Goal: Task Accomplishment & Management: Complete application form

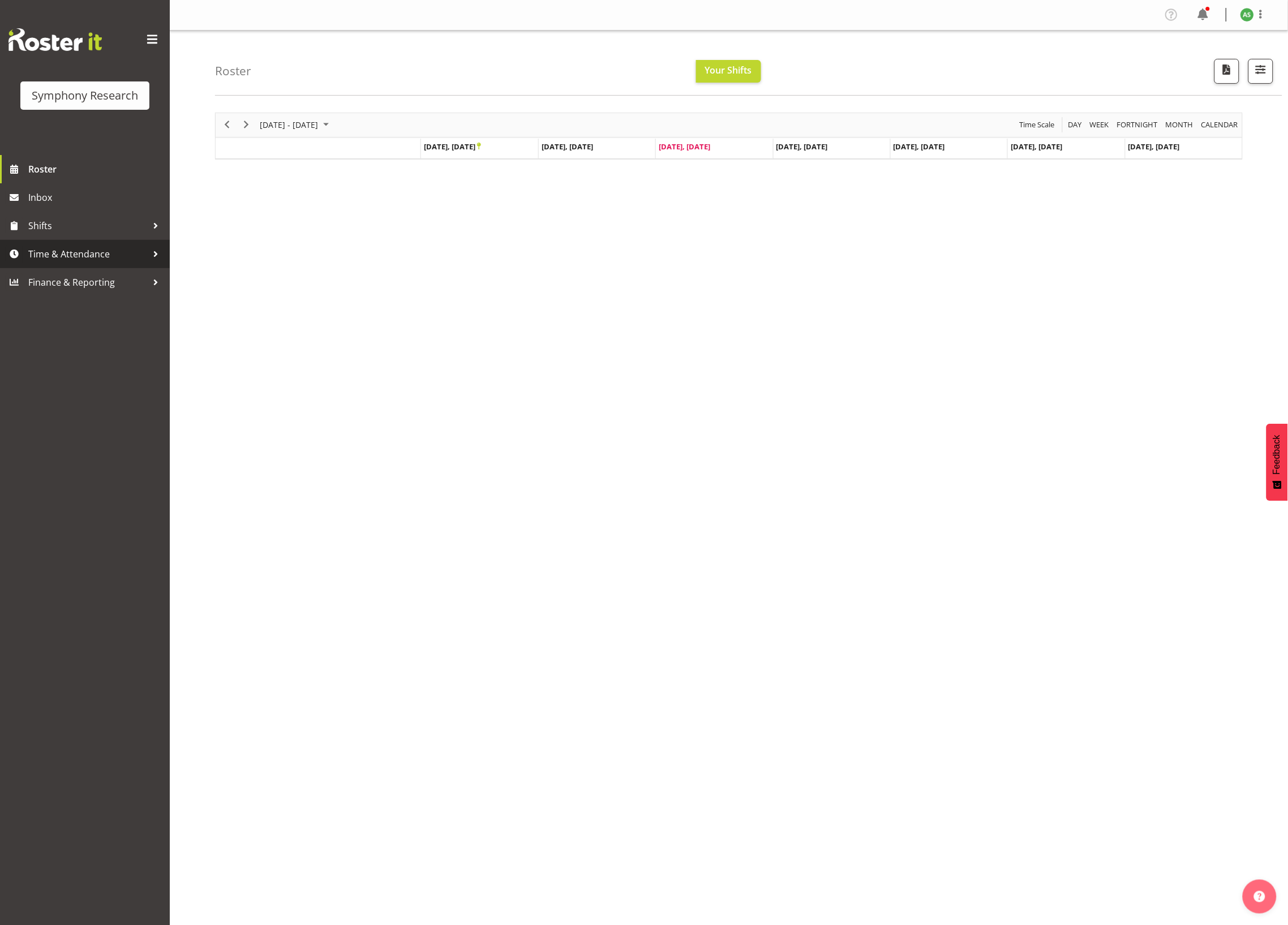
click at [93, 258] on span "Time & Attendance" at bounding box center [87, 254] width 119 height 17
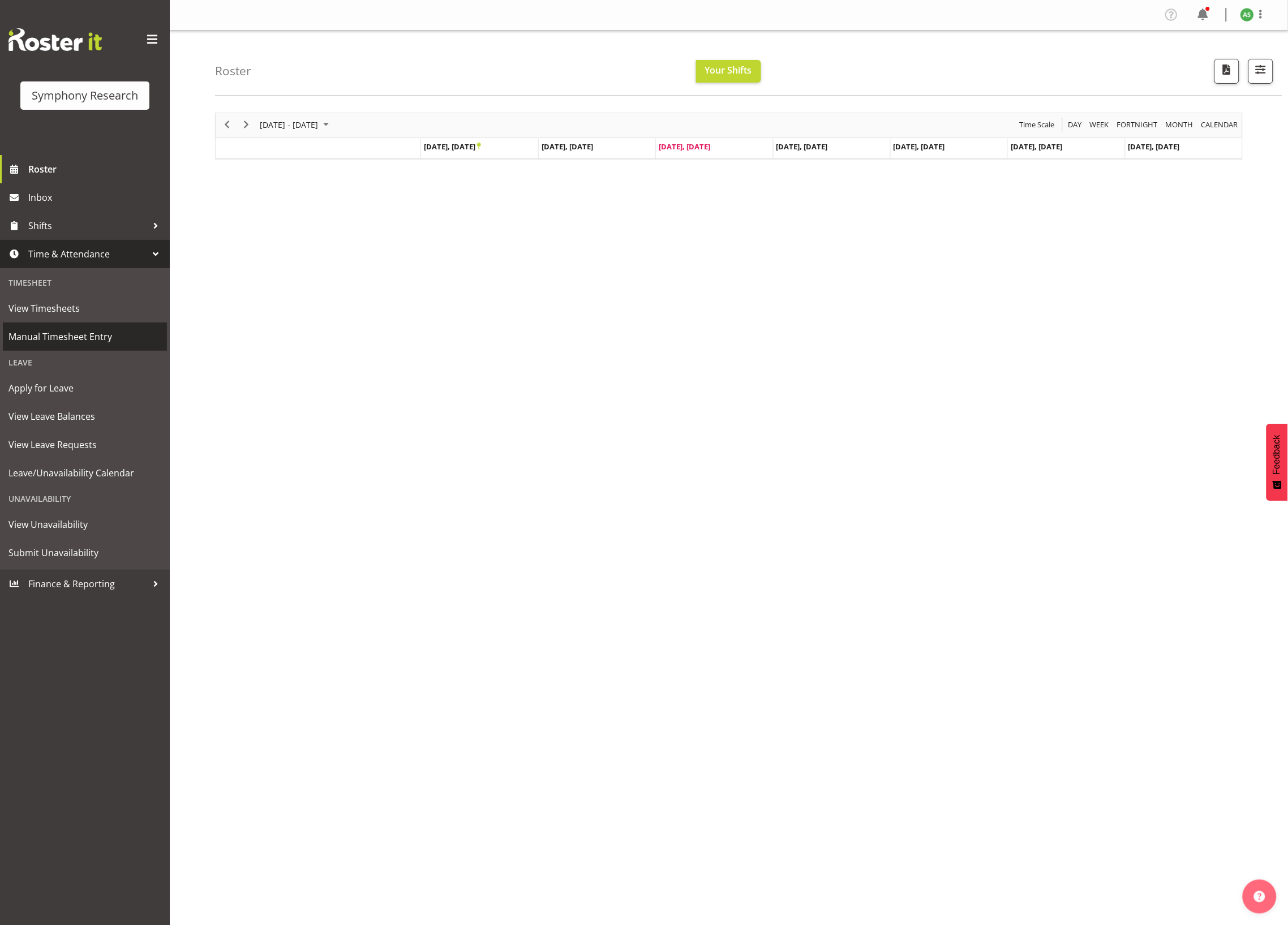
click at [79, 336] on span "Manual Timesheet Entry" at bounding box center [85, 336] width 153 height 17
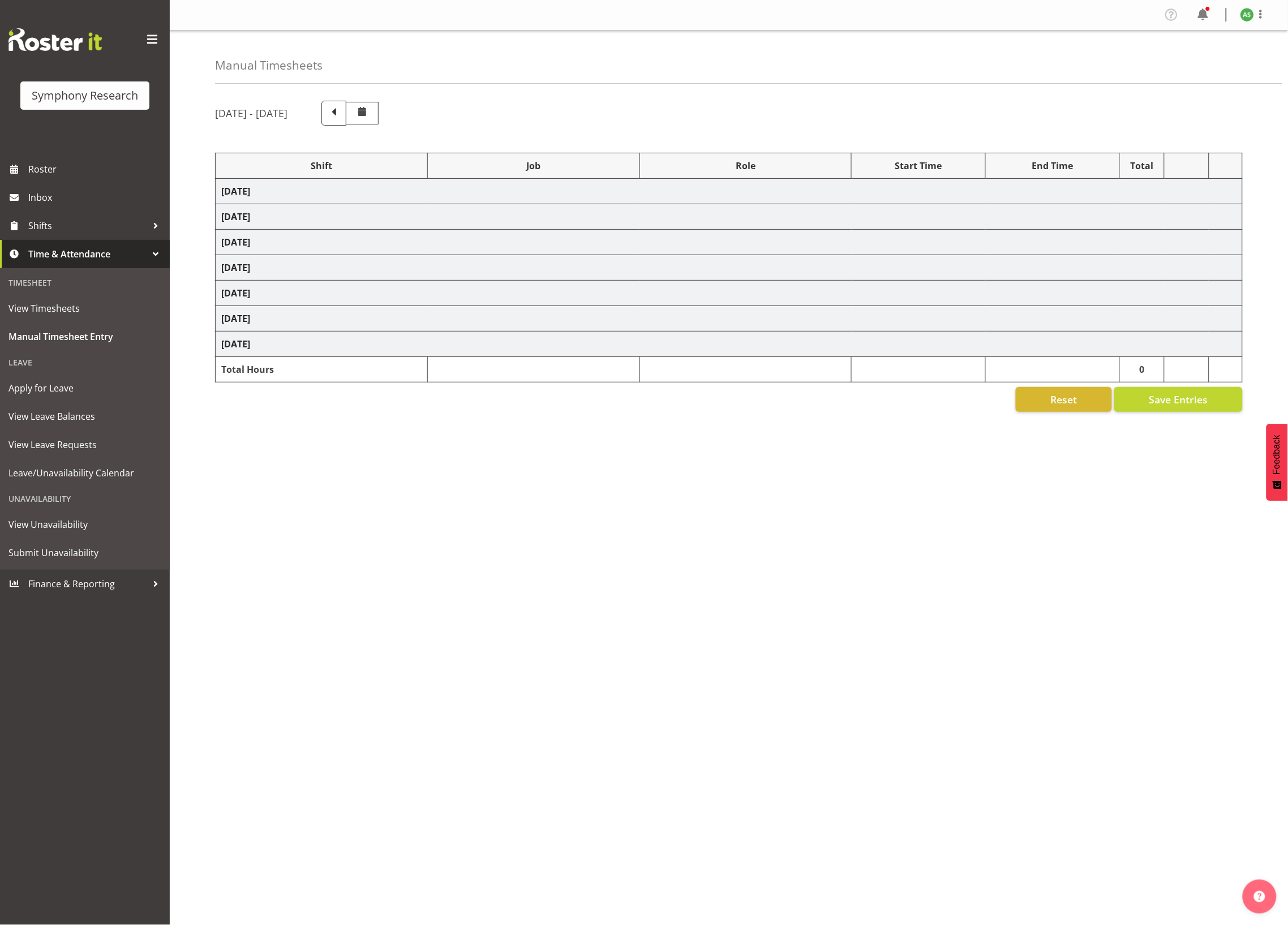
select select "26078"
select select "10587"
select select "47"
select select "26078"
select select "10587"
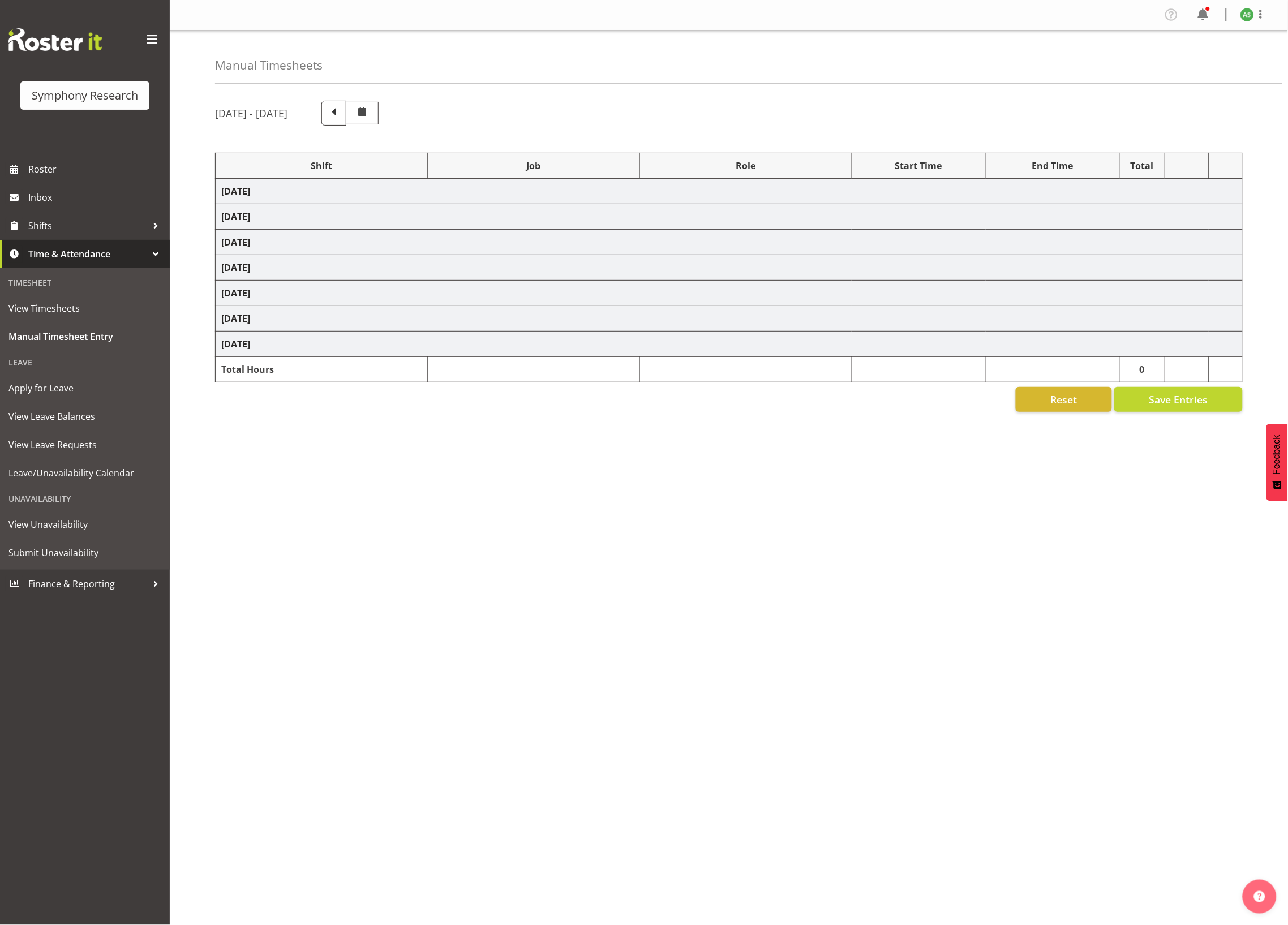
select select "47"
select select "56692"
select select "10499"
select select "47"
select select "26078"
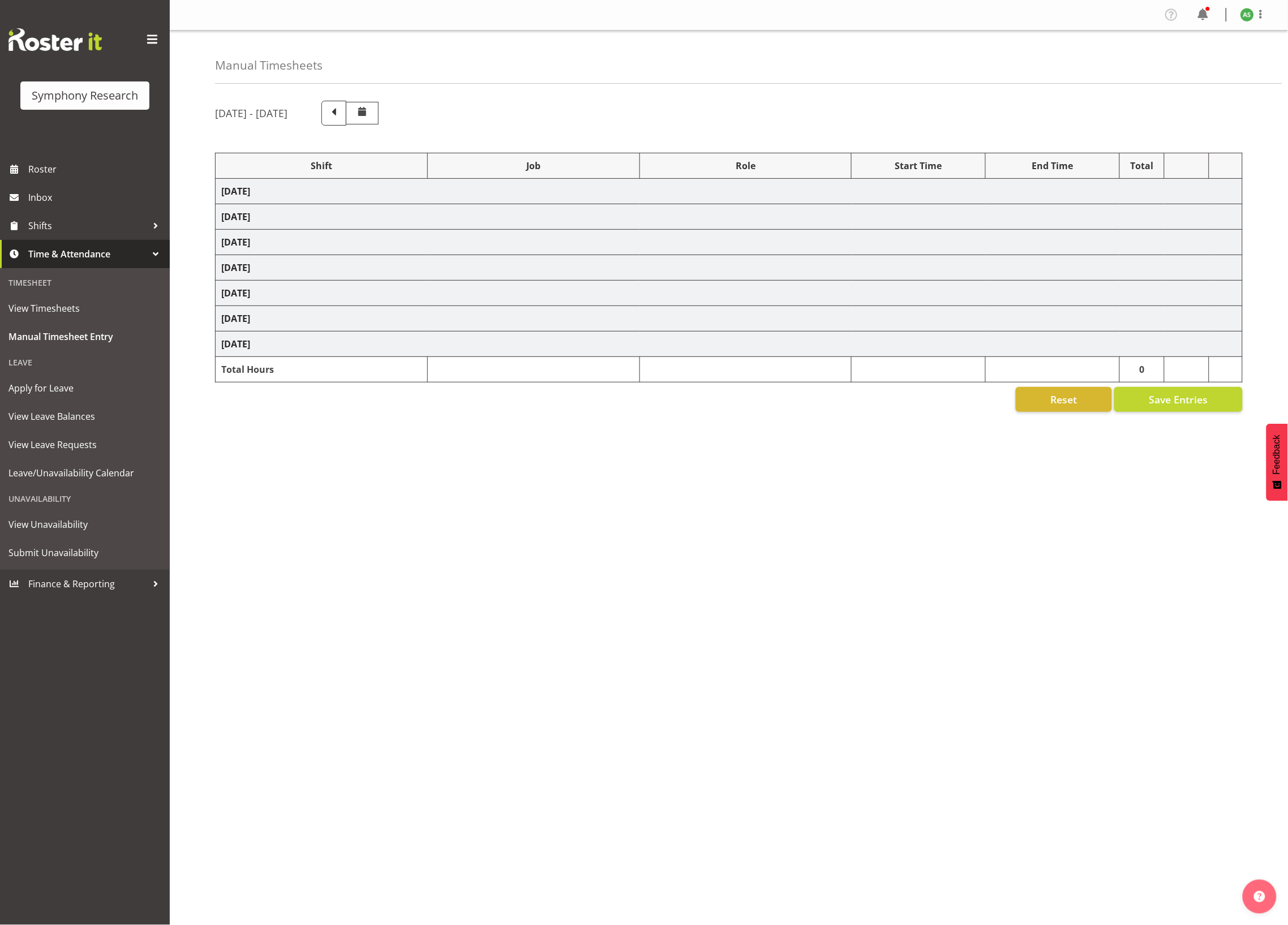
select select "10587"
select select "47"
select select "26078"
select select "10587"
select select "47"
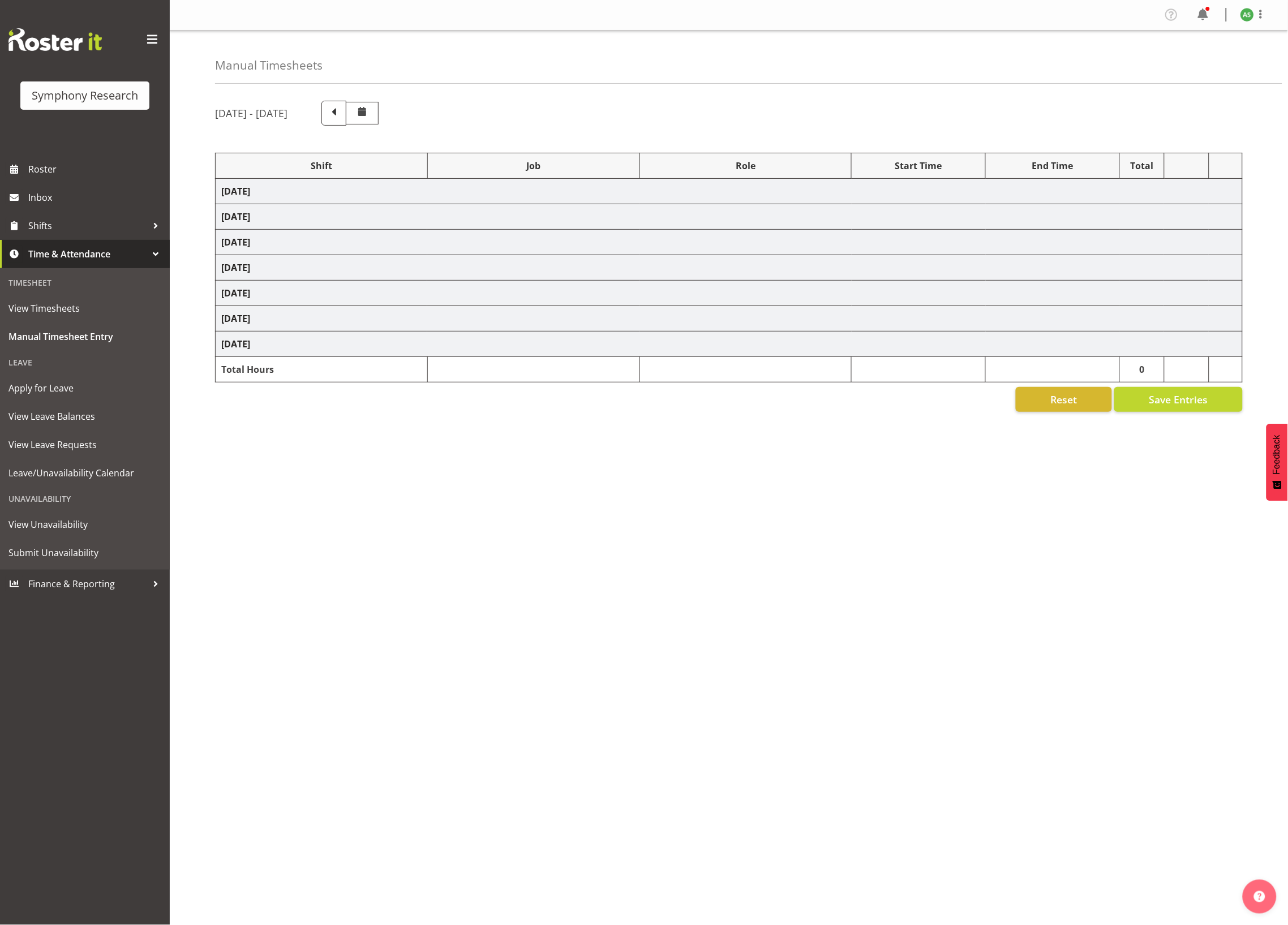
select select "56692"
select select "10499"
select select "47"
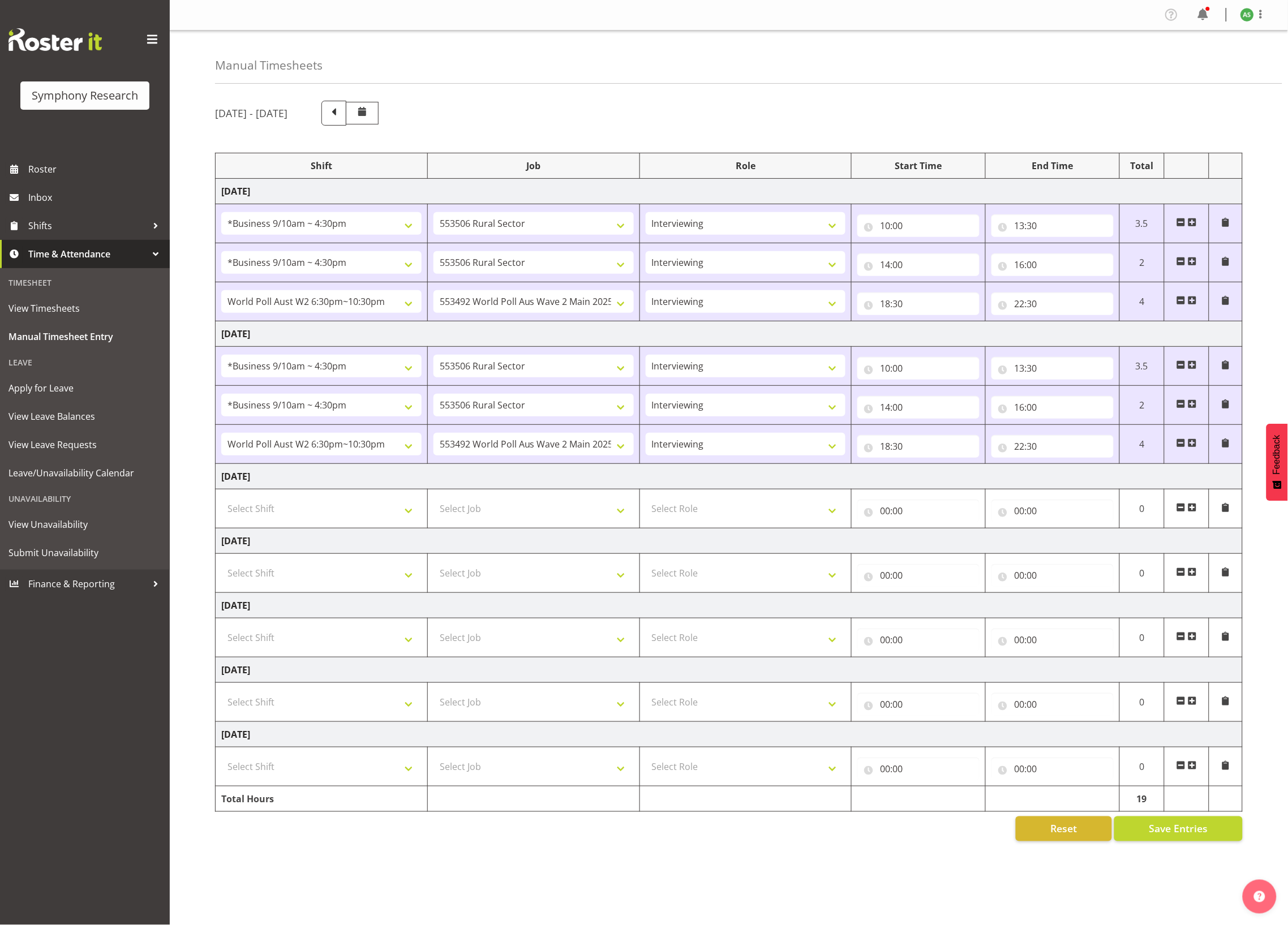
click at [1193, 512] on span at bounding box center [1192, 508] width 9 height 9
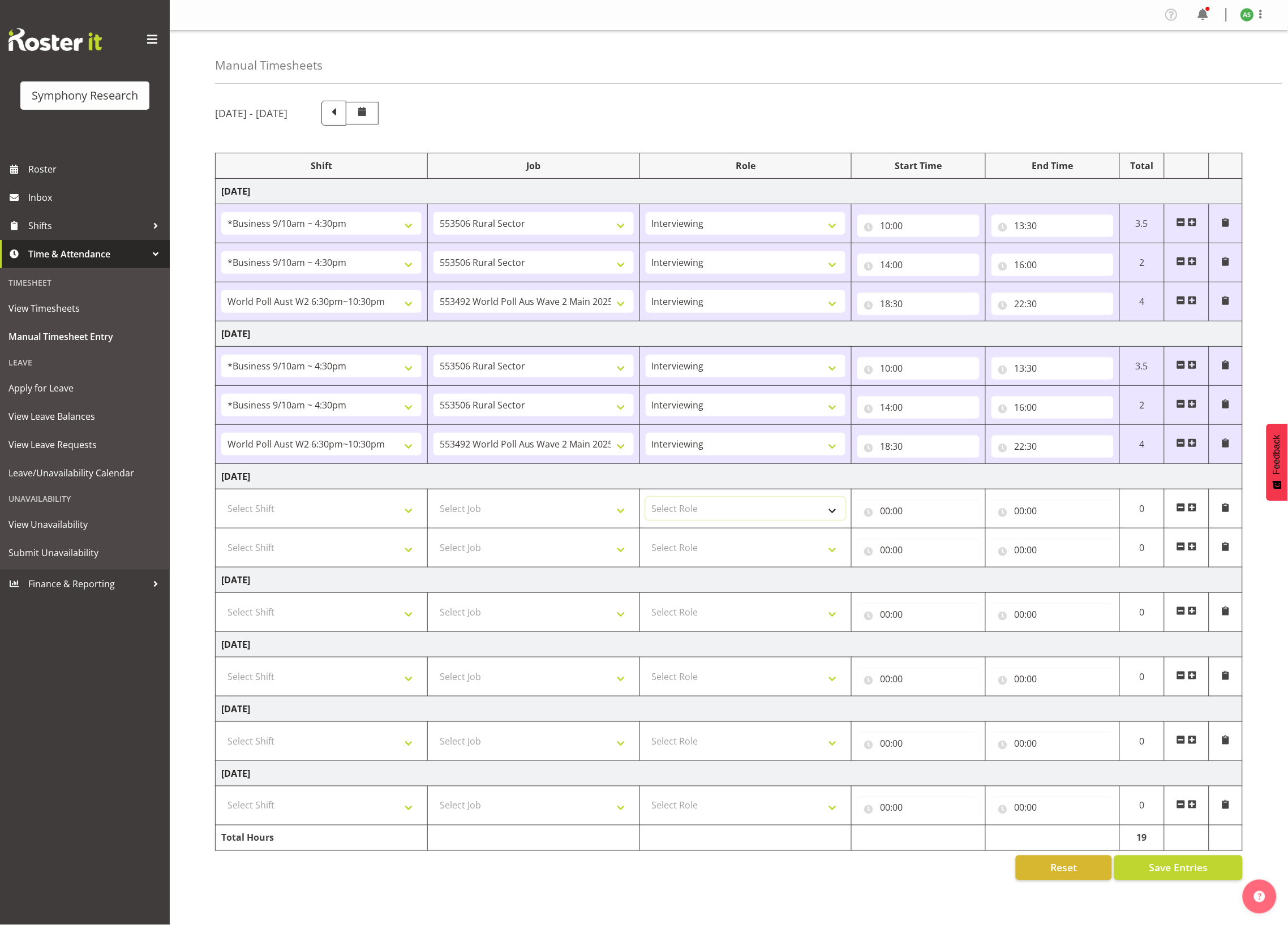
click at [705, 510] on select "Select Role Briefing Interviewing" at bounding box center [745, 509] width 200 height 22
select select "47"
click at [646, 502] on select "Select Role Briefing Interviewing" at bounding box center [745, 509] width 200 height 22
click at [707, 544] on select "Select Role Briefing Interviewing" at bounding box center [745, 548] width 200 height 22
select select "47"
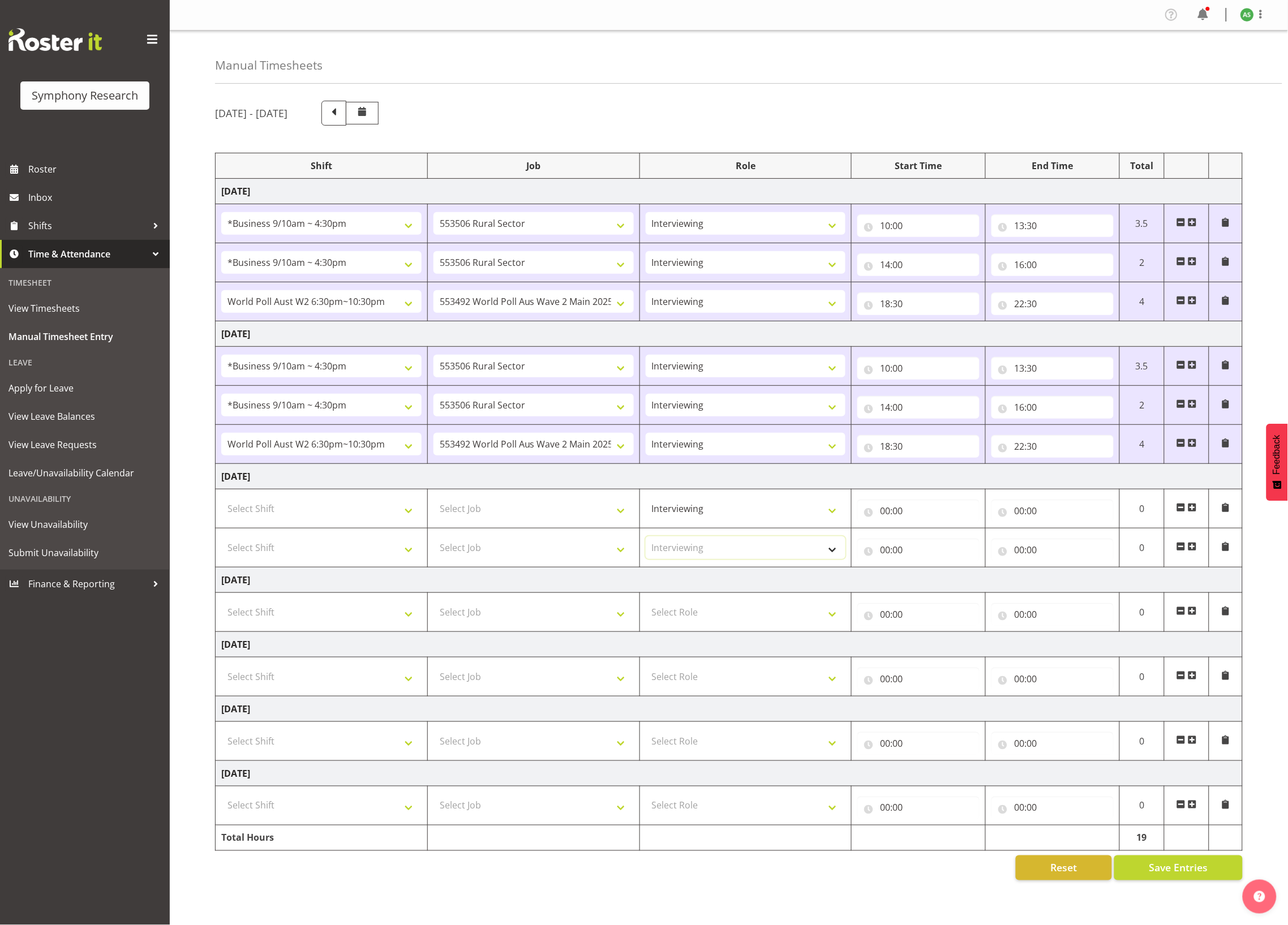
click at [646, 541] on select "Select Role Briefing Interviewing" at bounding box center [745, 548] width 200 height 22
click at [548, 520] on select "Select Job 550060 IF Admin 553492 World Poll Aus Wave 2 Main 2025 553493 World …" at bounding box center [533, 509] width 200 height 22
select select "10587"
click at [433, 502] on select "Select Job 550060 IF Admin 553492 World Poll Aus Wave 2 Main 2025 553493 World …" at bounding box center [533, 509] width 200 height 22
click at [515, 547] on select "Select Job 550060 IF Admin 553492 World Poll Aus Wave 2 Main 2025 553493 World …" at bounding box center [533, 548] width 200 height 22
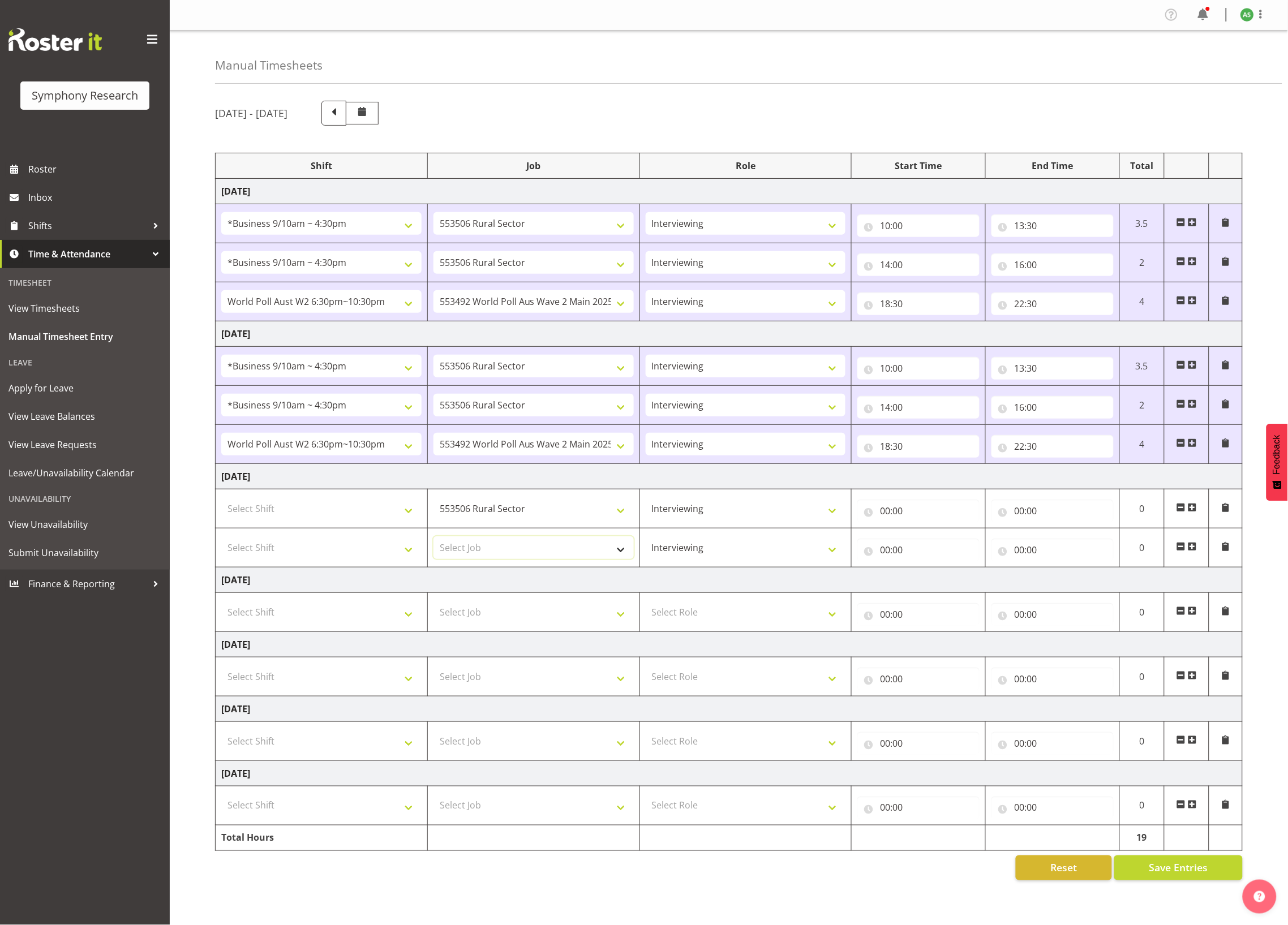
select select "10587"
click at [433, 541] on select "Select Job 550060 IF Admin 553492 World Poll Aus Wave 2 Main 2025 553493 World …" at bounding box center [533, 548] width 200 height 22
click at [884, 515] on input "00:00" at bounding box center [919, 511] width 122 height 22
click at [931, 547] on select "00 01 02 03 04 05 06 07 08 09 10 11 12 13 14 15 16 17 18 19 20 21 22 23" at bounding box center [934, 540] width 26 height 22
select select "11"
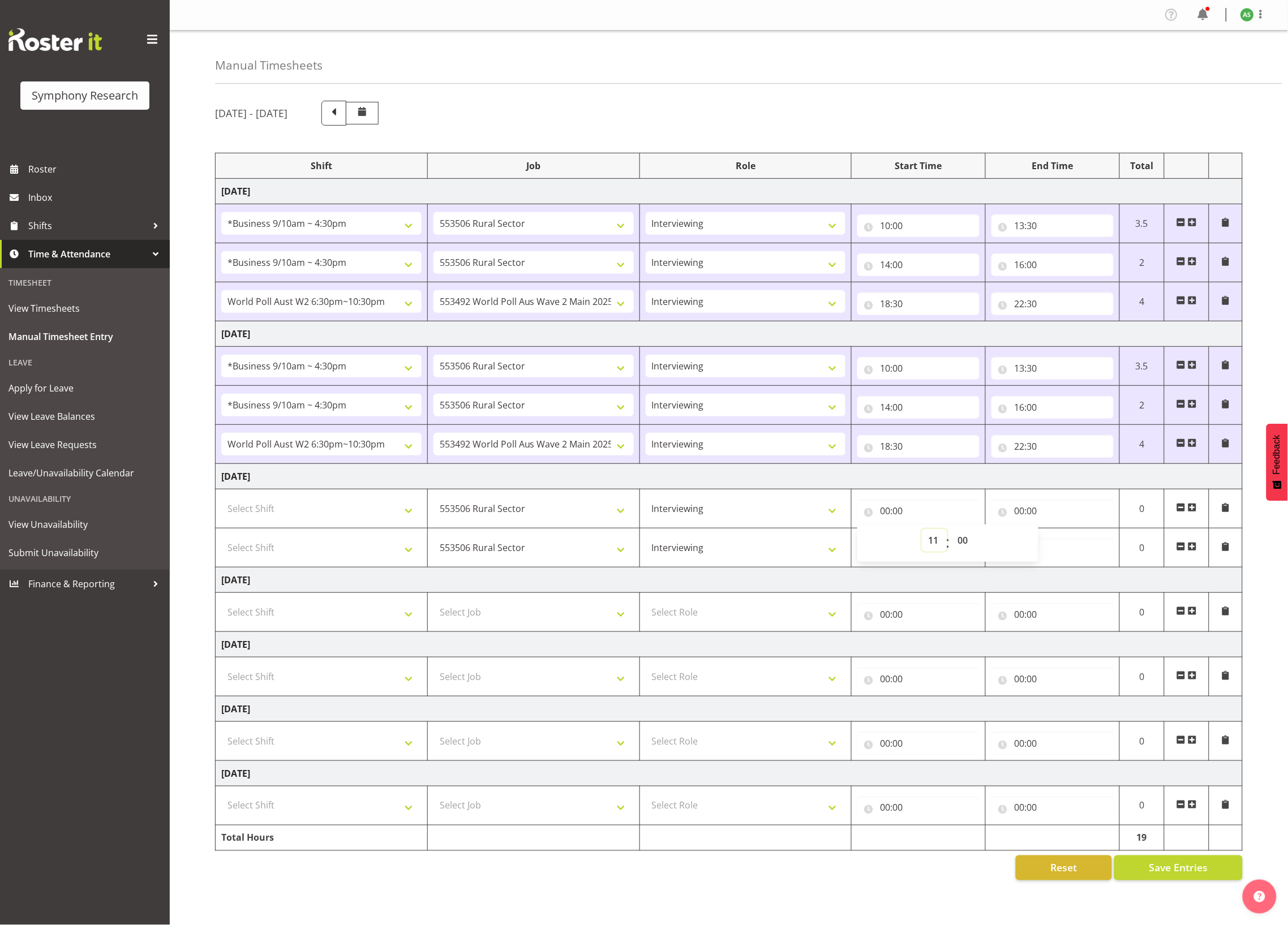
click at [922, 534] on select "00 01 02 03 04 05 06 07 08 09 10 11 12 13 14 15 16 17 18 19 20 21 22 23" at bounding box center [934, 540] width 26 height 22
type input "11:00"
click at [1022, 516] on input "00:00" at bounding box center [1053, 511] width 122 height 22
click at [1065, 546] on select "00 01 02 03 04 05 06 07 08 09 10 11 12 13 14 15 16 17 18 19 20 21 22 23" at bounding box center [1068, 540] width 26 height 22
select select "13"
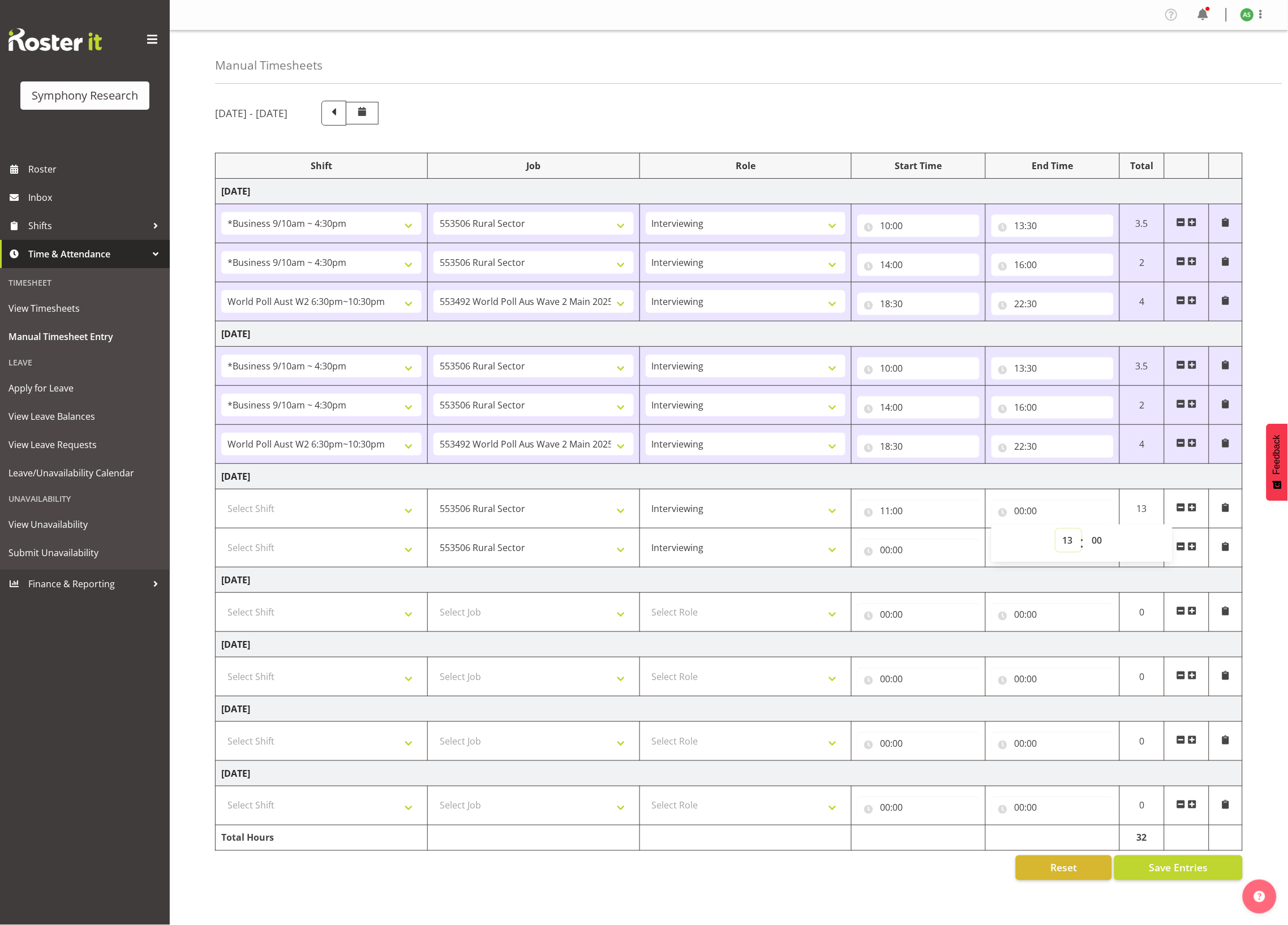
click at [1056, 534] on select "00 01 02 03 04 05 06 07 08 09 10 11 12 13 14 15 16 17 18 19 20 21 22 23" at bounding box center [1068, 540] width 26 height 22
type input "13:00"
click at [1035, 514] on input "13:00" at bounding box center [1053, 511] width 122 height 22
click at [1093, 540] on select "00 01 02 03 04 05 06 07 08 09 10 11 12 13 14 15 16 17 18 19 20 21 22 23 24 25 2…" at bounding box center [1098, 540] width 26 height 22
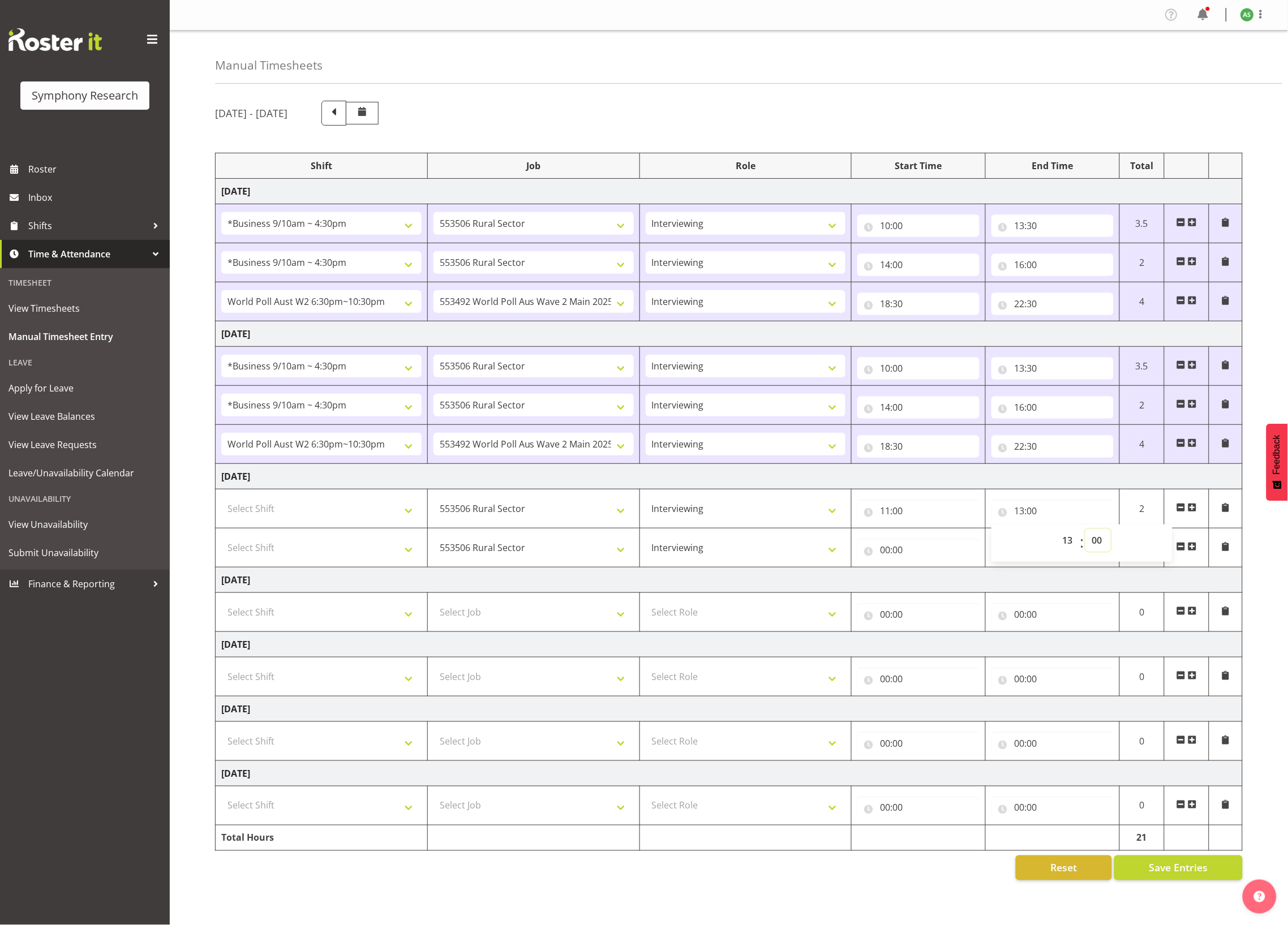
select select "30"
click at [1086, 534] on select "00 01 02 03 04 05 06 07 08 09 10 11 12 13 14 15 16 17 18 19 20 21 22 23 24 25 2…" at bounding box center [1098, 540] width 26 height 22
type input "13:30"
click at [886, 555] on input "00:00" at bounding box center [919, 550] width 122 height 22
click at [936, 583] on select "00 01 02 03 04 05 06 07 08 09 10 11 12 13 14 15 16 17 18 19 20 21 22 23" at bounding box center [934, 579] width 26 height 22
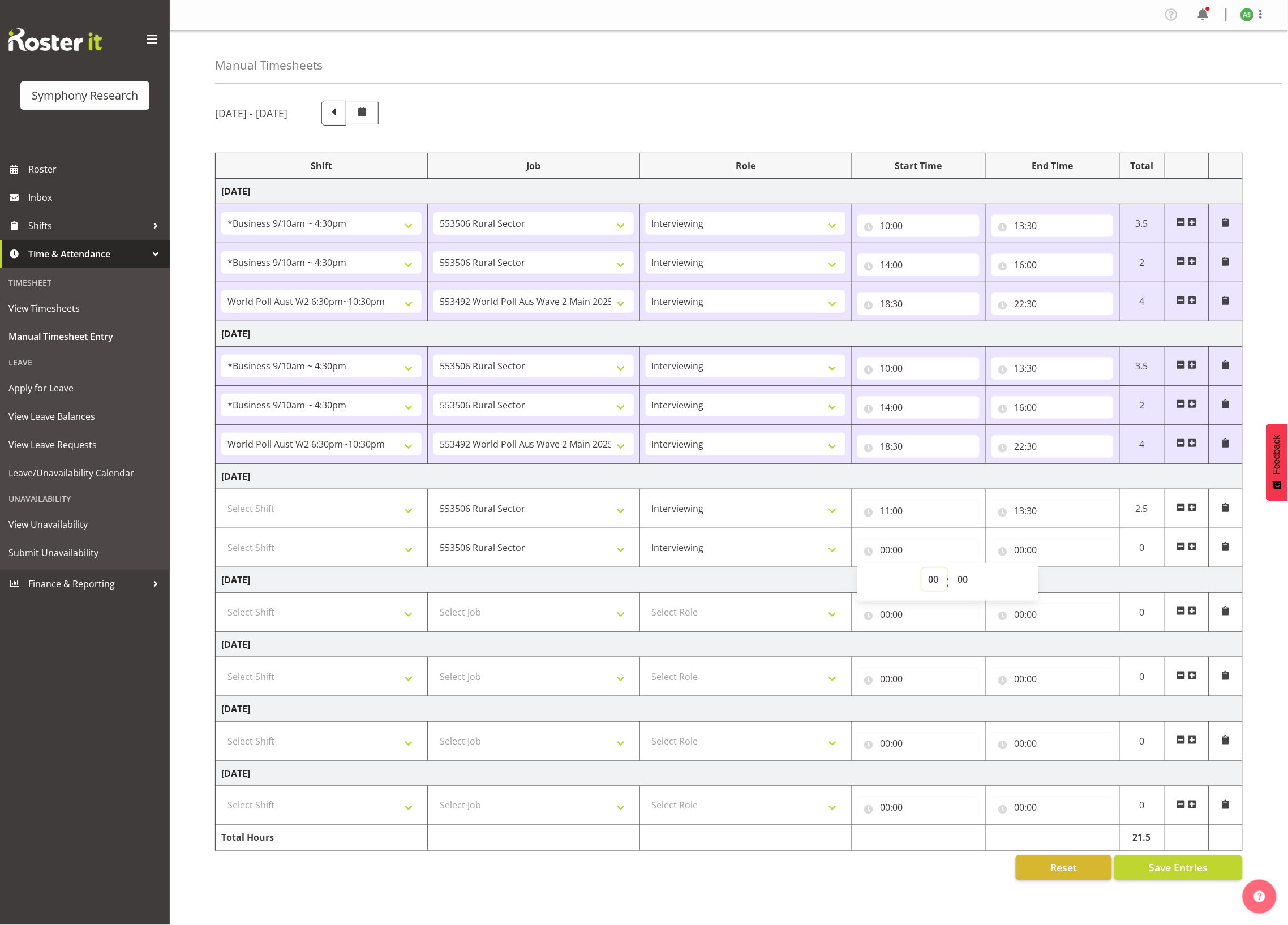
select select "14"
click at [922, 573] on select "00 01 02 03 04 05 06 07 08 09 10 11 12 13 14 15 16 17 18 19 20 21 22 23" at bounding box center [934, 579] width 26 height 22
type input "14:00"
click at [1023, 552] on input "00:00" at bounding box center [1053, 550] width 122 height 22
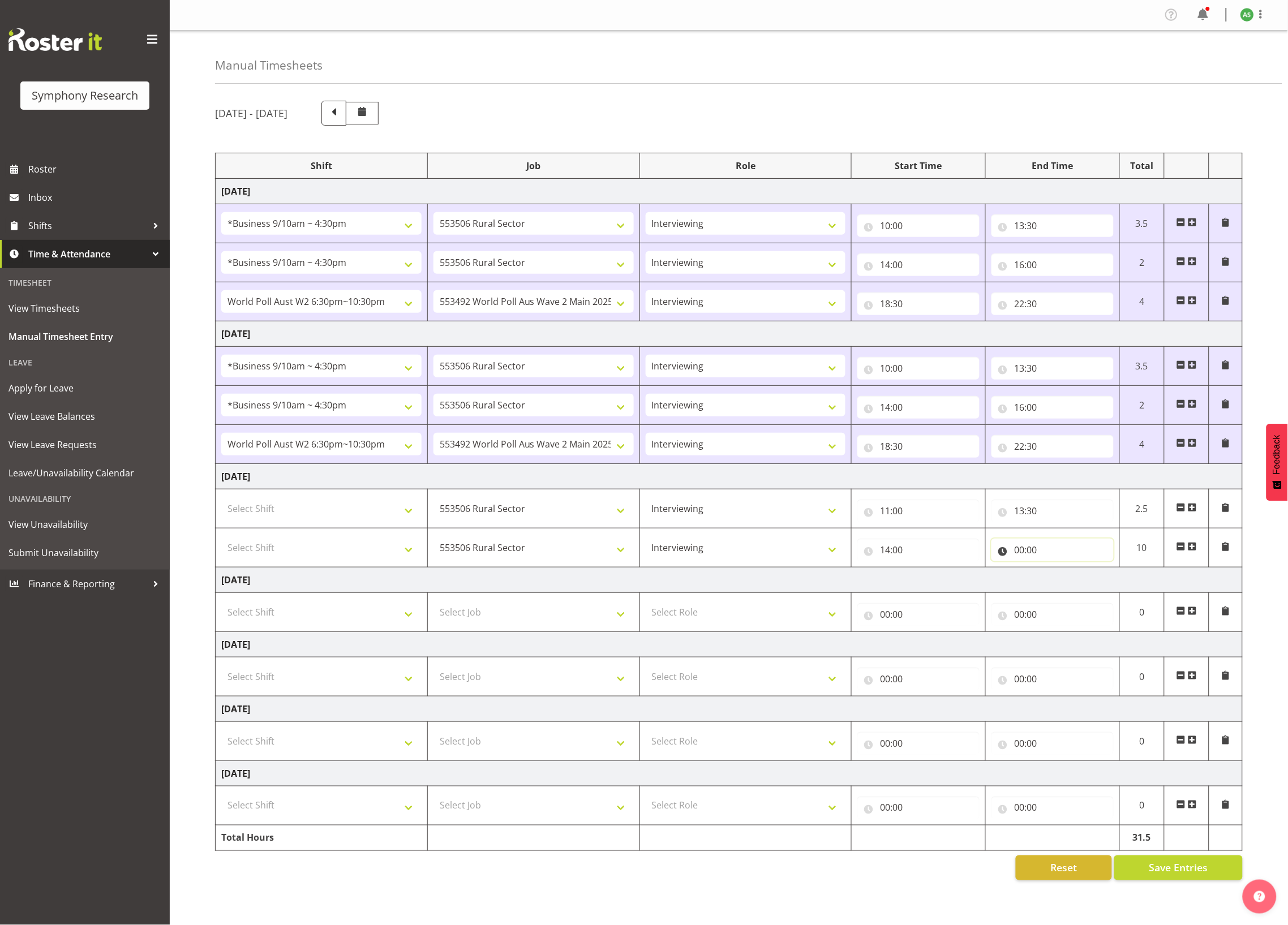
click at [1020, 551] on input "00:00" at bounding box center [1053, 550] width 122 height 22
click at [1072, 577] on select "00 01 02 03 04 05 06 07 08 09 10 11 12 13 14 15 16 17 18 19 20 21 22 23" at bounding box center [1068, 579] width 26 height 22
select select "16"
click at [1056, 573] on select "00 01 02 03 04 05 06 07 08 09 10 11 12 13 14 15 16 17 18 19 20 21 22 23" at bounding box center [1068, 579] width 26 height 22
type input "16:00"
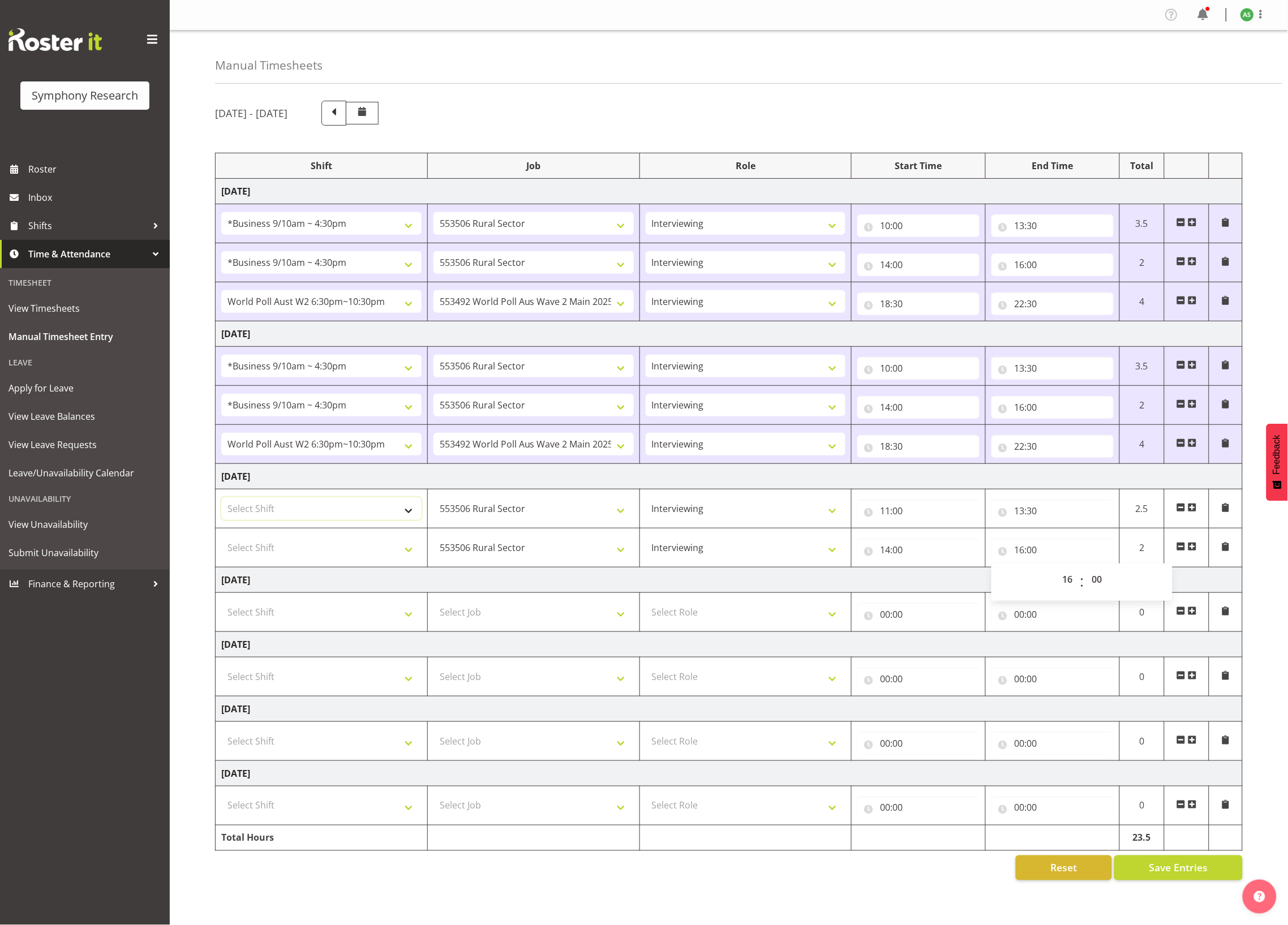
click at [382, 517] on select "Select Shift !!Weekend Residential (Roster IT Shift Label) *Business 9/10am ~ 4…" at bounding box center [321, 509] width 200 height 22
select select "26078"
click at [221, 502] on select "Select Shift !!Weekend Residential (Roster IT Shift Label) *Business 9/10am ~ 4…" at bounding box center [321, 509] width 200 height 22
click at [378, 550] on select "Select Shift !!Weekend Residential (Roster IT Shift Label) *Business 9/10am ~ 4…" at bounding box center [321, 548] width 200 height 22
select select "26078"
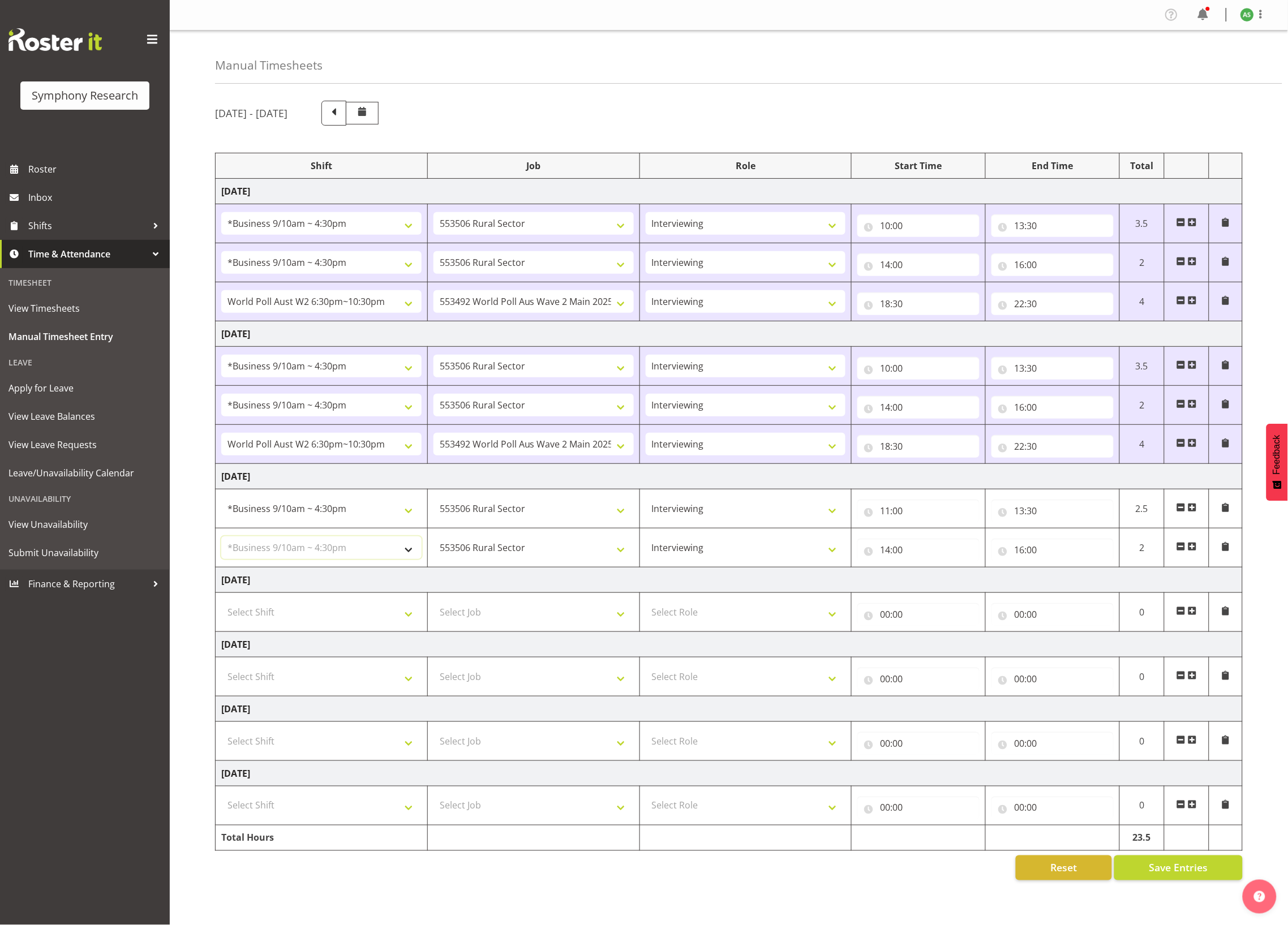
click at [221, 541] on select "Select Shift !!Weekend Residential (Roster IT Shift Label) *Business 9/10am ~ 4…" at bounding box center [321, 548] width 200 height 22
click at [354, 520] on select "!!Weekend Residential (Roster IT Shift Label) *Business 9/10am ~ 4:30pm *Busine…" at bounding box center [321, 509] width 200 height 22
select select "81741"
click at [221, 502] on select "!!Weekend Residential (Roster IT Shift Label) *Business 9/10am ~ 4:30pm *Busine…" at bounding box center [321, 509] width 200 height 22
click at [382, 546] on select "!!Weekend Residential (Roster IT Shift Label) *Business 9/10am ~ 4:30pm *Busine…" at bounding box center [321, 548] width 200 height 22
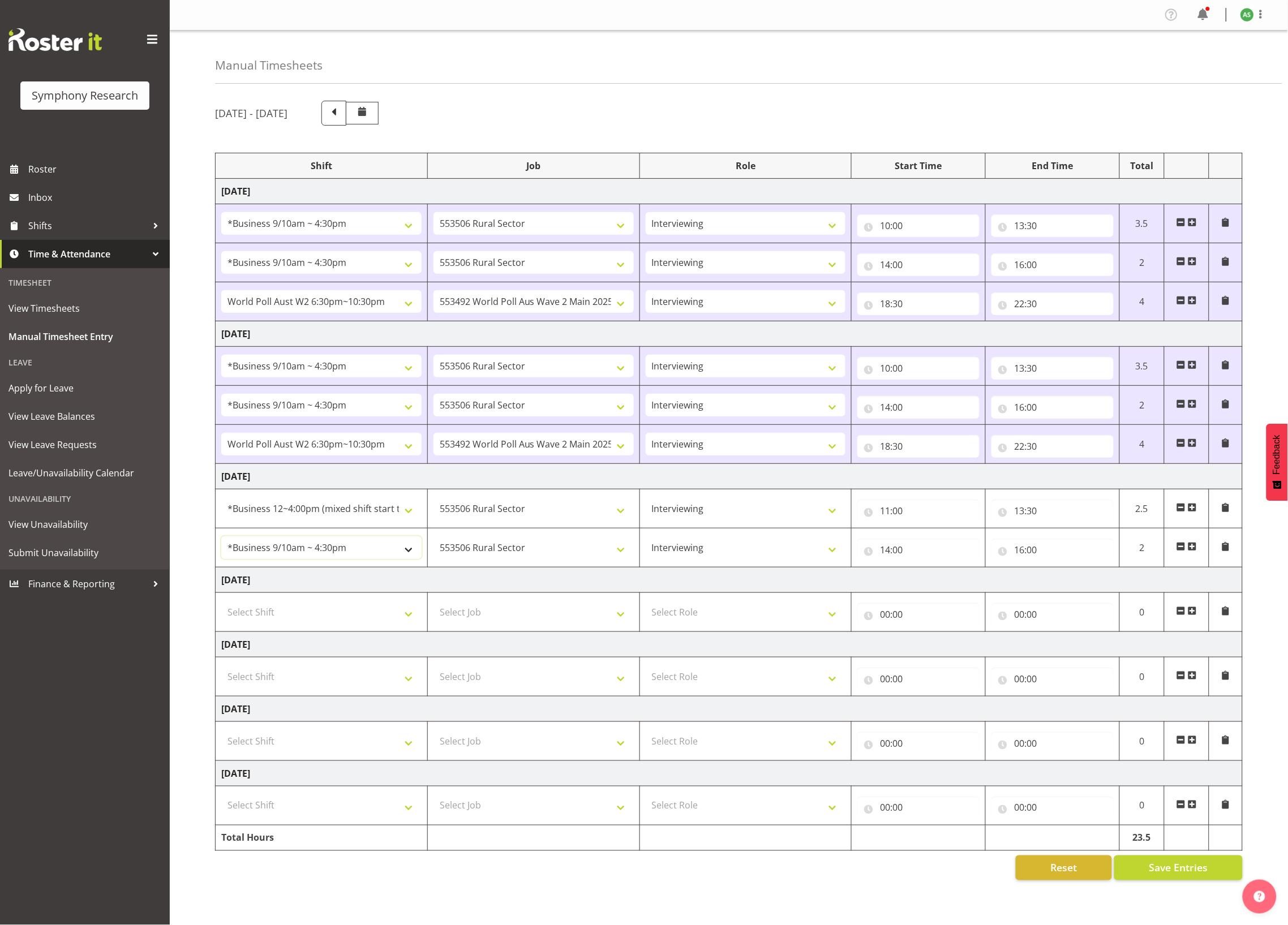
select select "81561"
click at [221, 541] on select "!!Weekend Residential (Roster IT Shift Label) *Business 9/10am ~ 4:30pm *Busine…" at bounding box center [321, 548] width 200 height 22
click at [380, 516] on select "!!Weekend Residential (Roster IT Shift Label) *Business 9/10am ~ 4:30pm *Busine…" at bounding box center [321, 509] width 200 height 22
select select "81561"
click at [221, 502] on select "!!Weekend Residential (Roster IT Shift Label) *Business 9/10am ~ 4:30pm *Busine…" at bounding box center [321, 509] width 200 height 22
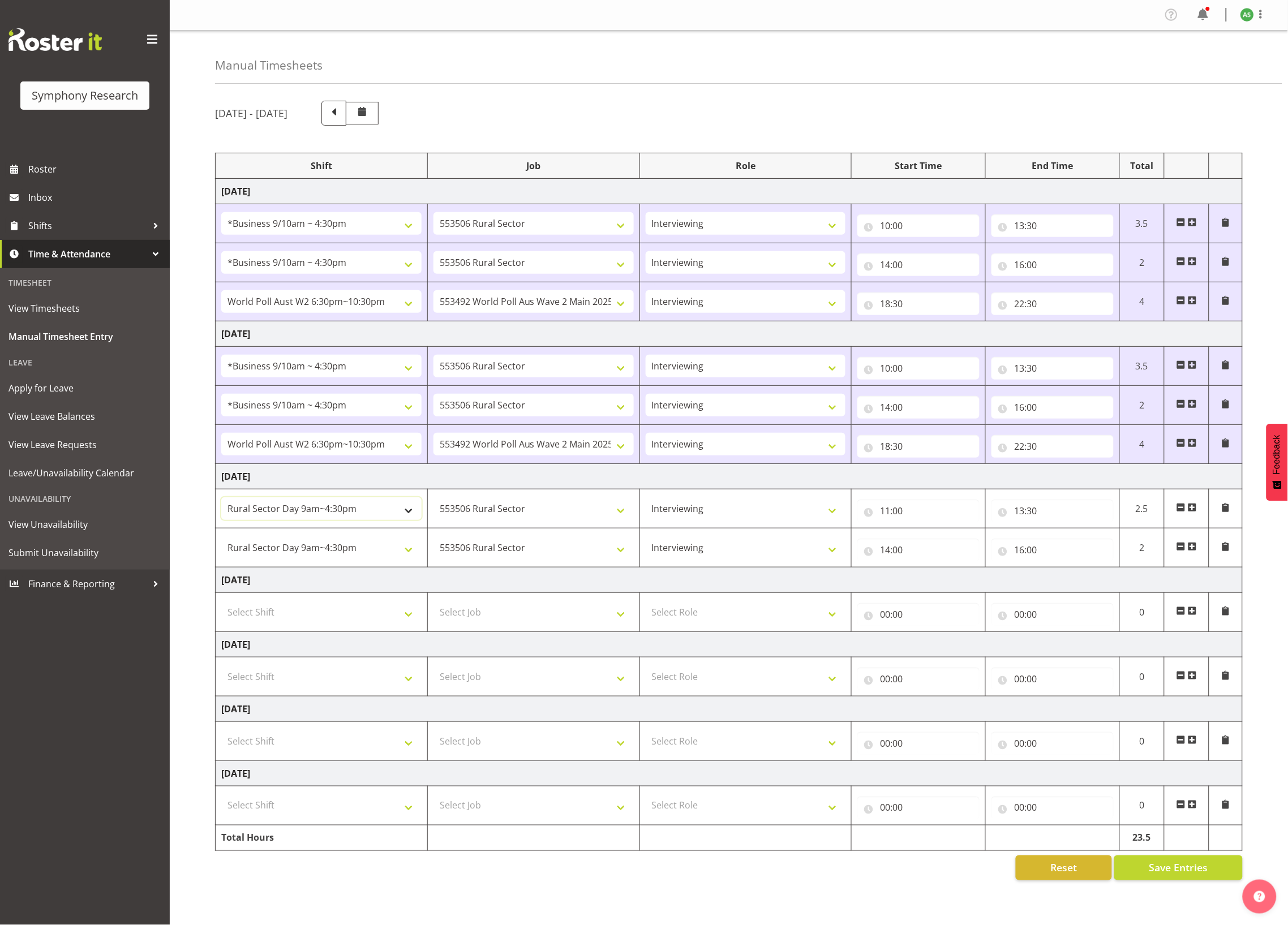
click at [384, 514] on select "!!Weekend Residential (Roster IT Shift Label) *Business 9/10am ~ 4:30pm *Busine…" at bounding box center [321, 509] width 200 height 22
click at [402, 546] on select "!!Weekend Residential (Roster IT Shift Label) *Business 9/10am ~ 4:30pm *Busine…" at bounding box center [321, 548] width 200 height 22
click at [405, 552] on select "!!Weekend Residential (Roster IT Shift Label) *Business 9/10am ~ 4:30pm *Busine…" at bounding box center [321, 548] width 200 height 22
click at [406, 552] on select "!!Weekend Residential (Roster IT Shift Label) *Business 9/10am ~ 4:30pm *Busine…" at bounding box center [321, 548] width 200 height 22
select select "81741"
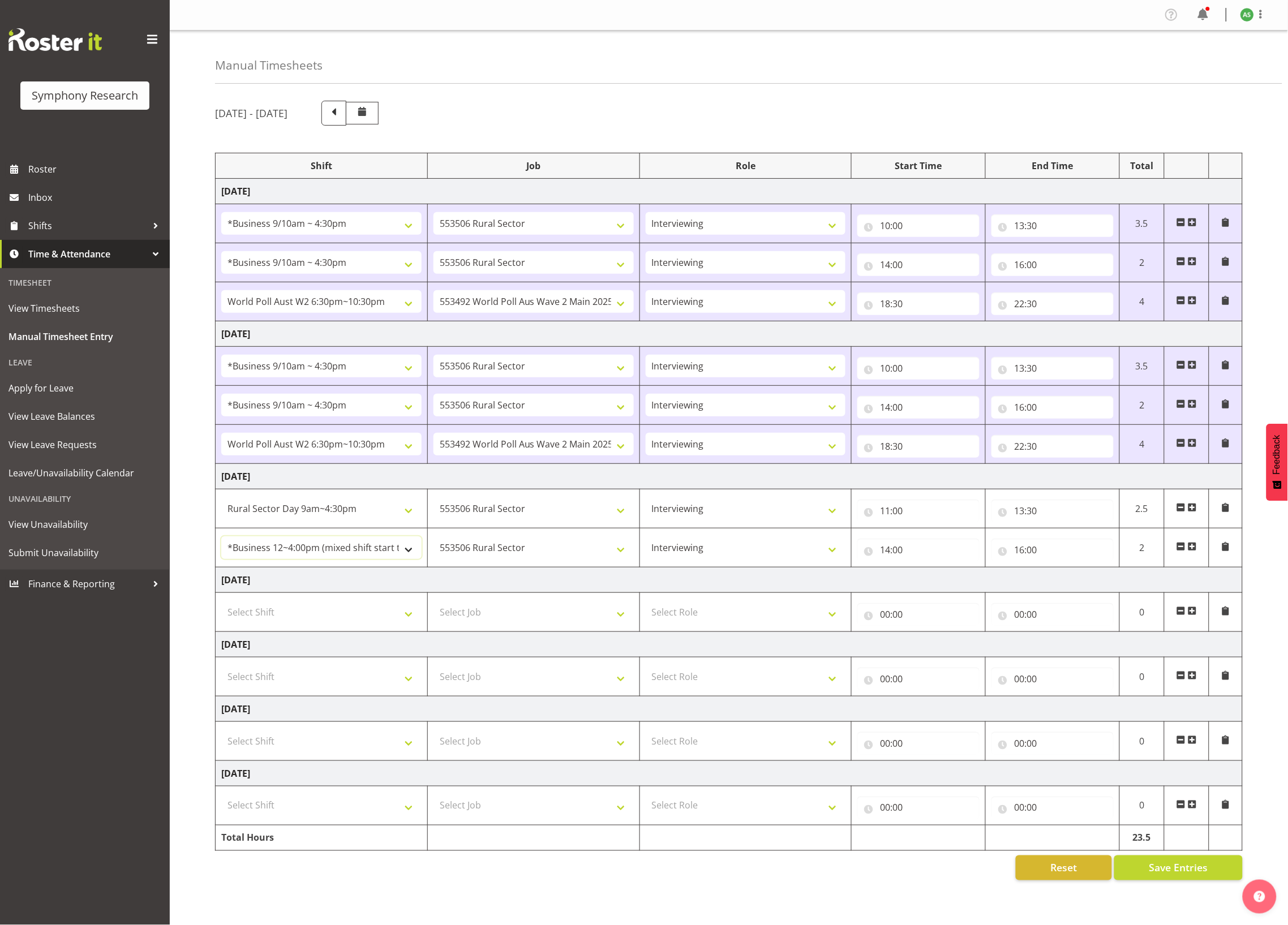
click at [221, 541] on select "!!Weekend Residential (Roster IT Shift Label) *Business 9/10am ~ 4:30pm *Busine…" at bounding box center [321, 548] width 200 height 22
click at [347, 520] on select "!!Weekend Residential (Roster IT Shift Label) *Business 9/10am ~ 4:30pm *Busine…" at bounding box center [321, 509] width 200 height 22
select select "81741"
click at [221, 502] on select "!!Weekend Residential (Roster IT Shift Label) *Business 9/10am ~ 4:30pm *Busine…" at bounding box center [321, 509] width 200 height 22
click at [1167, 876] on span "Save Entries" at bounding box center [1178, 868] width 59 height 15
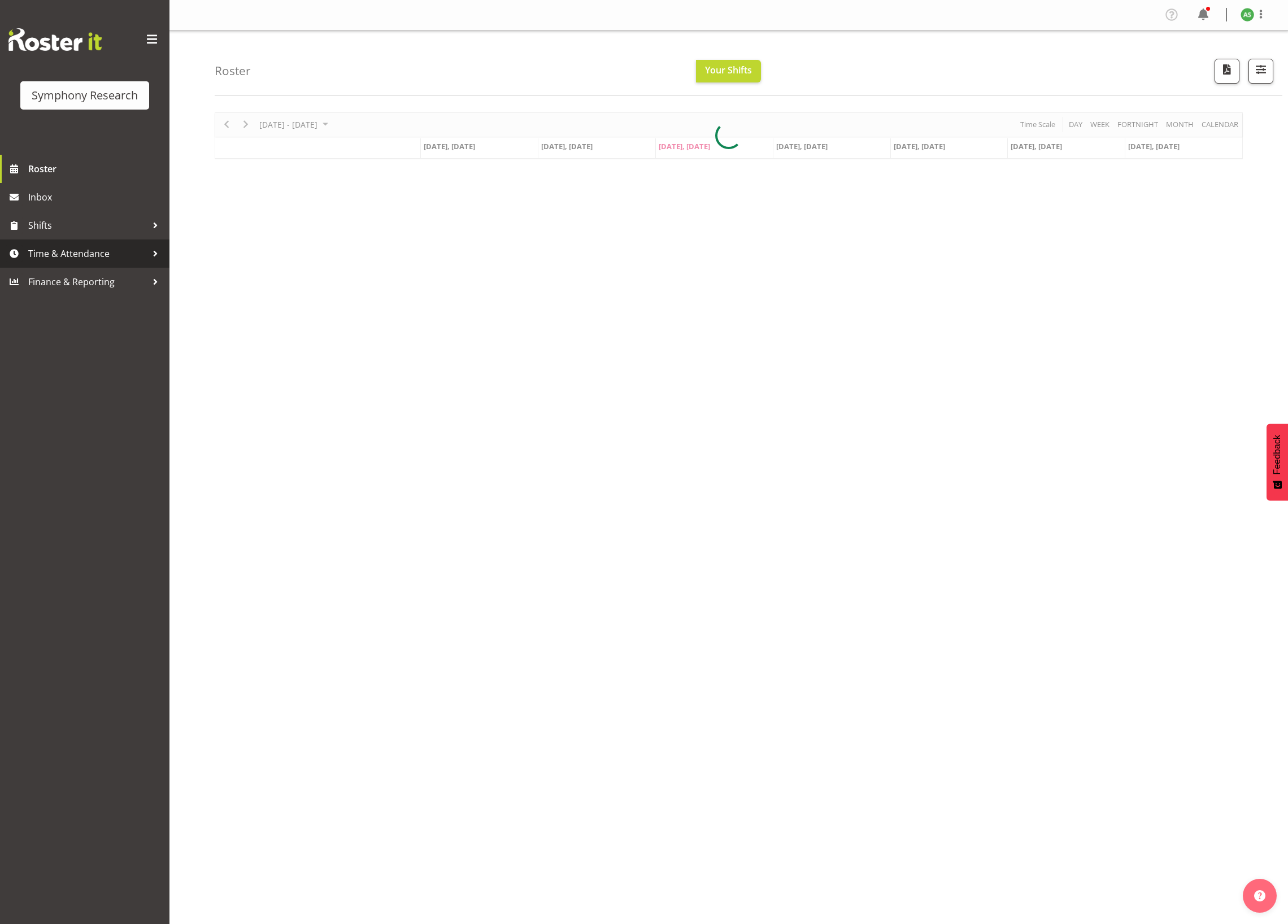
click at [92, 253] on span "Time & Attendance" at bounding box center [87, 253] width 119 height 17
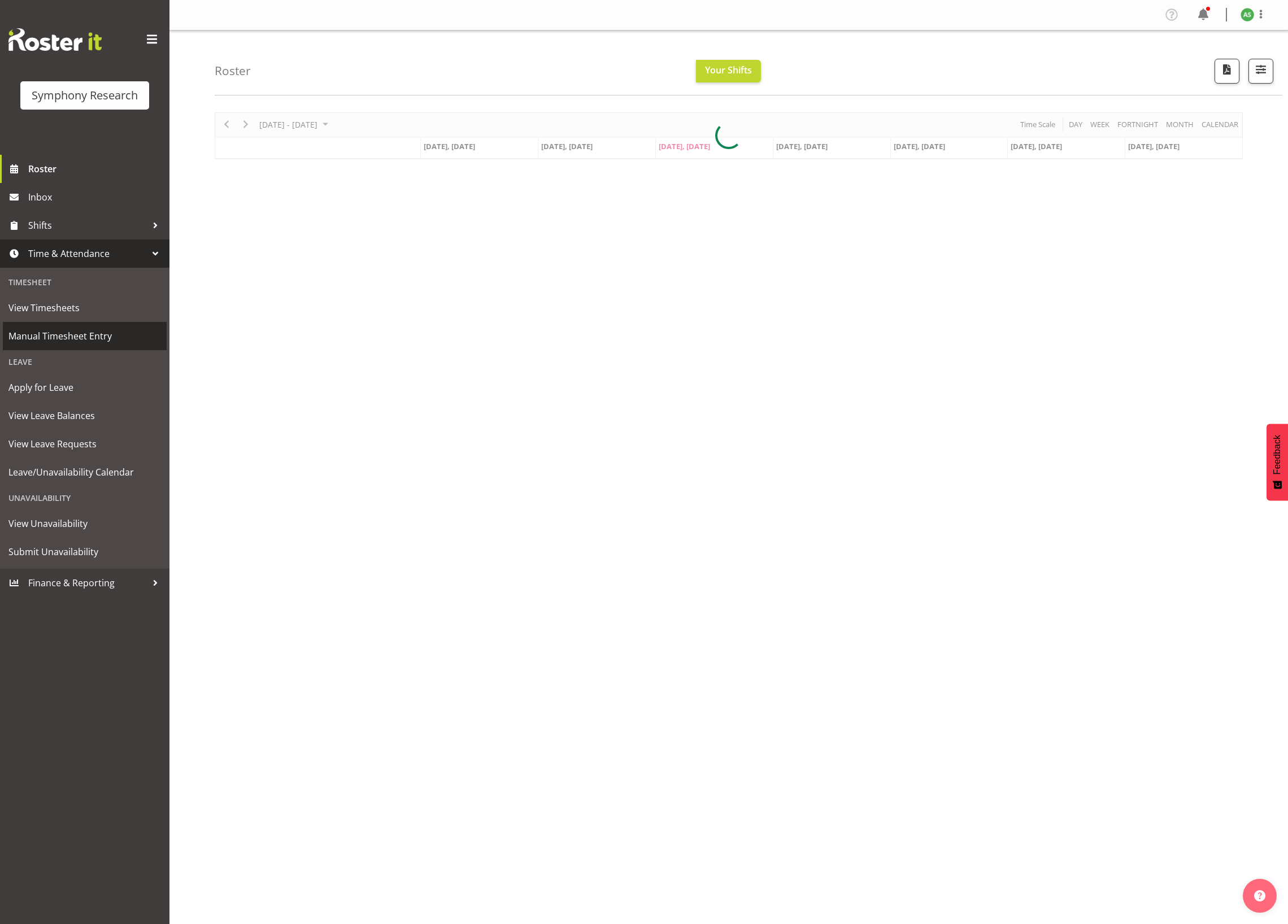
click at [74, 337] on span "Manual Timesheet Entry" at bounding box center [85, 336] width 153 height 17
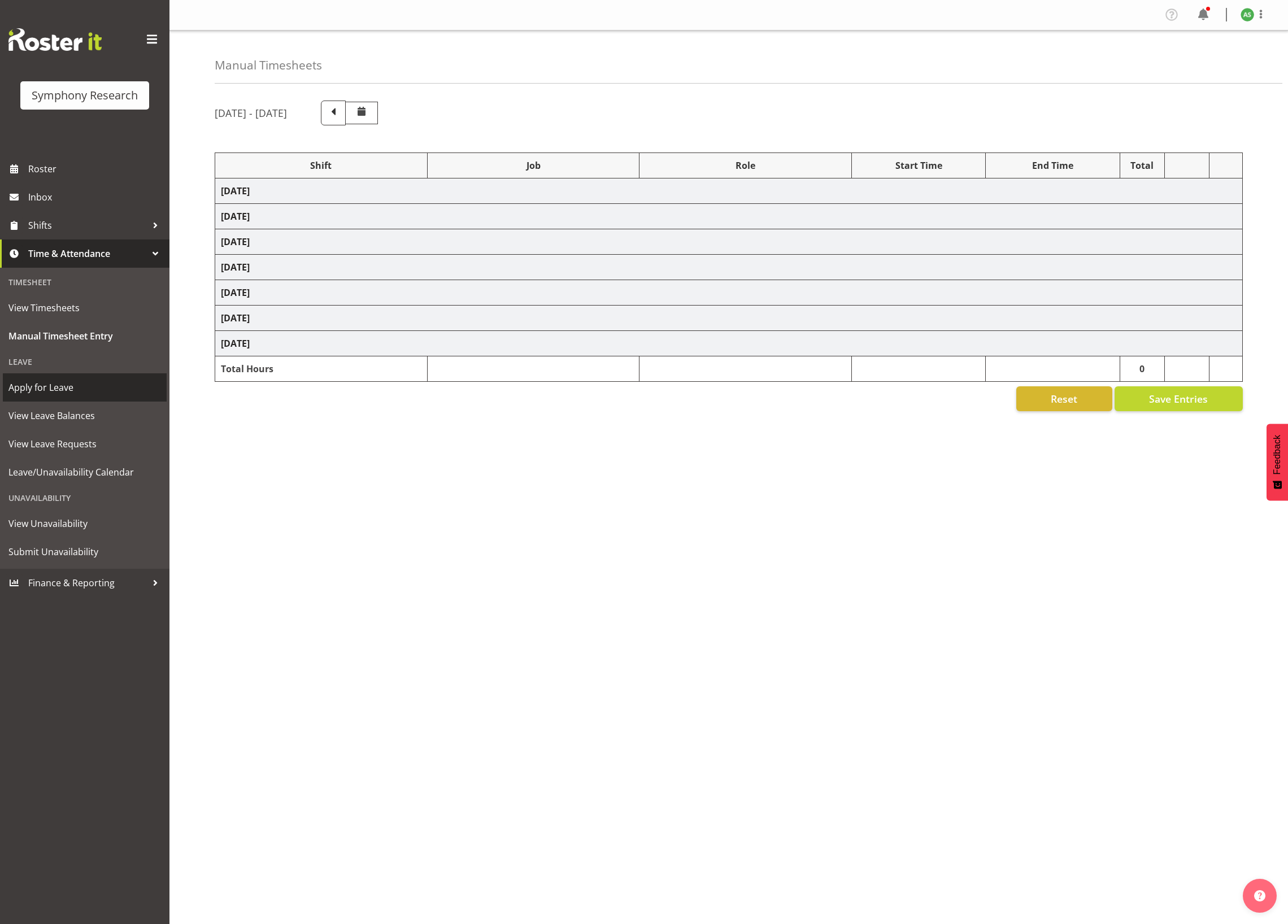
click at [70, 375] on link "Apply for Leave" at bounding box center [85, 387] width 164 height 28
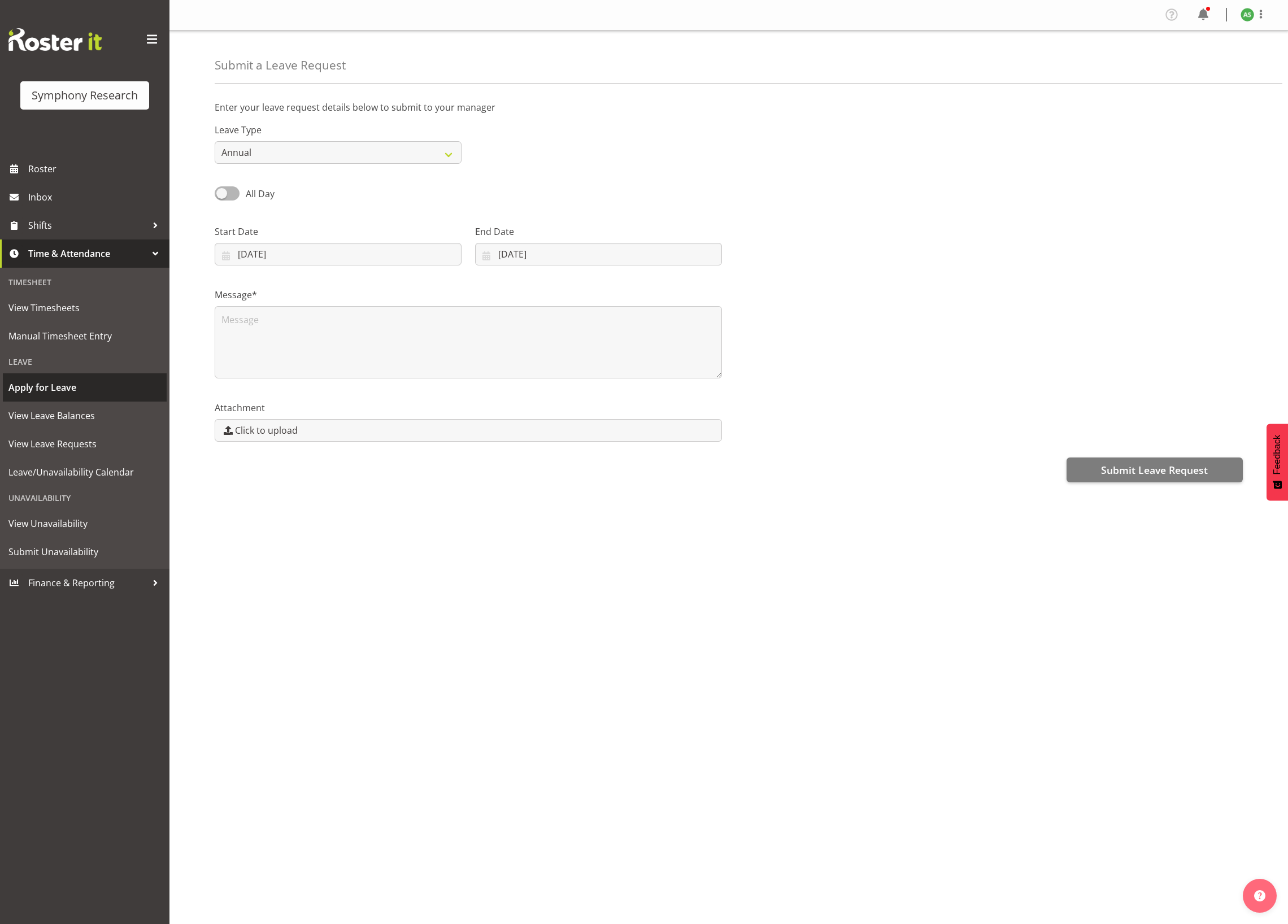
select select "8"
select select "2025"
click at [374, 254] on input "[DATE]" at bounding box center [338, 254] width 247 height 22
click at [404, 289] on span at bounding box center [398, 287] width 14 height 14
select select "9"
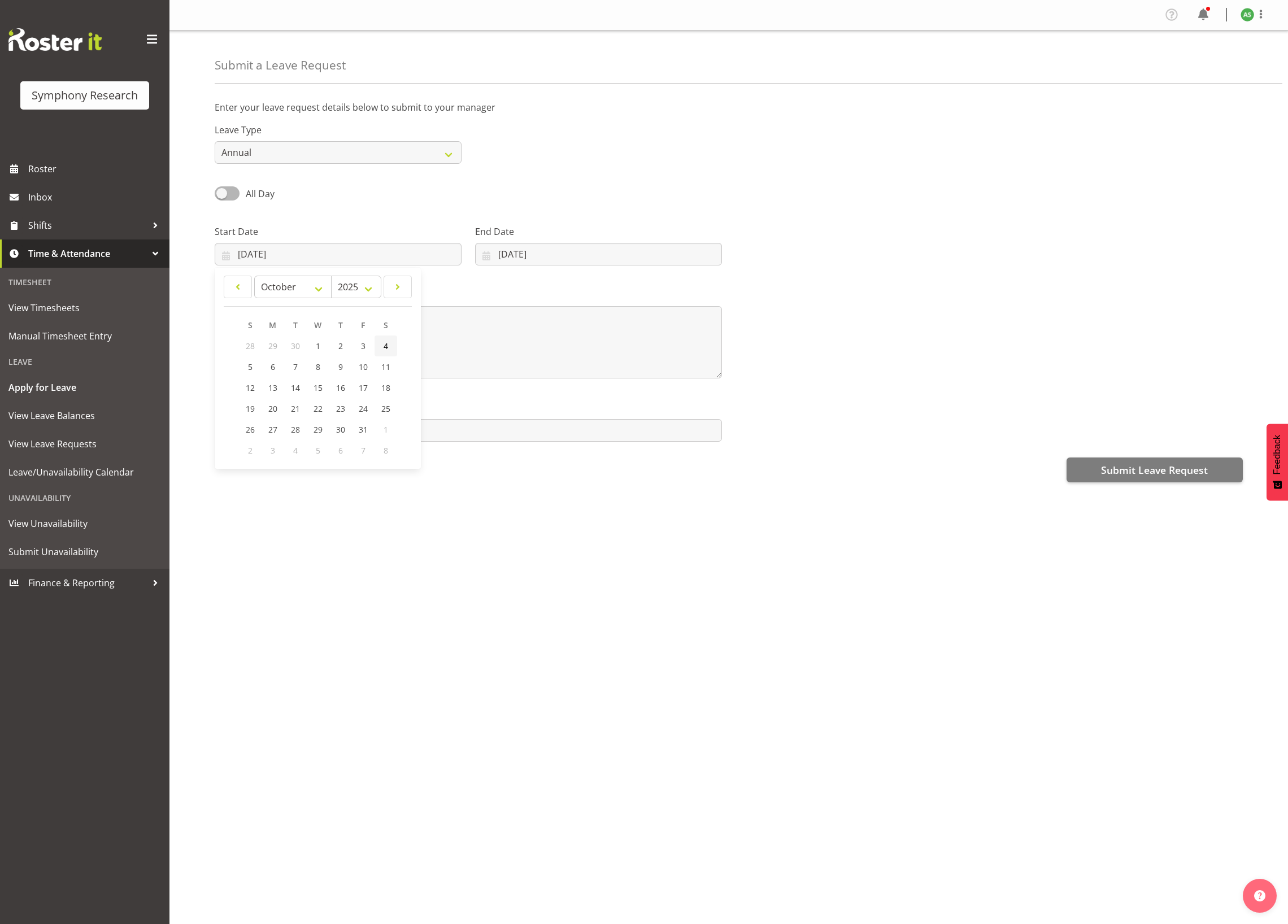
click at [386, 349] on span "4" at bounding box center [385, 346] width 4 height 11
type input "04/10/2025"
click at [386, 349] on span "4" at bounding box center [385, 346] width 4 height 11
click at [509, 255] on input "24/09/2025" at bounding box center [598, 254] width 247 height 22
click at [630, 289] on span at bounding box center [632, 287] width 14 height 14
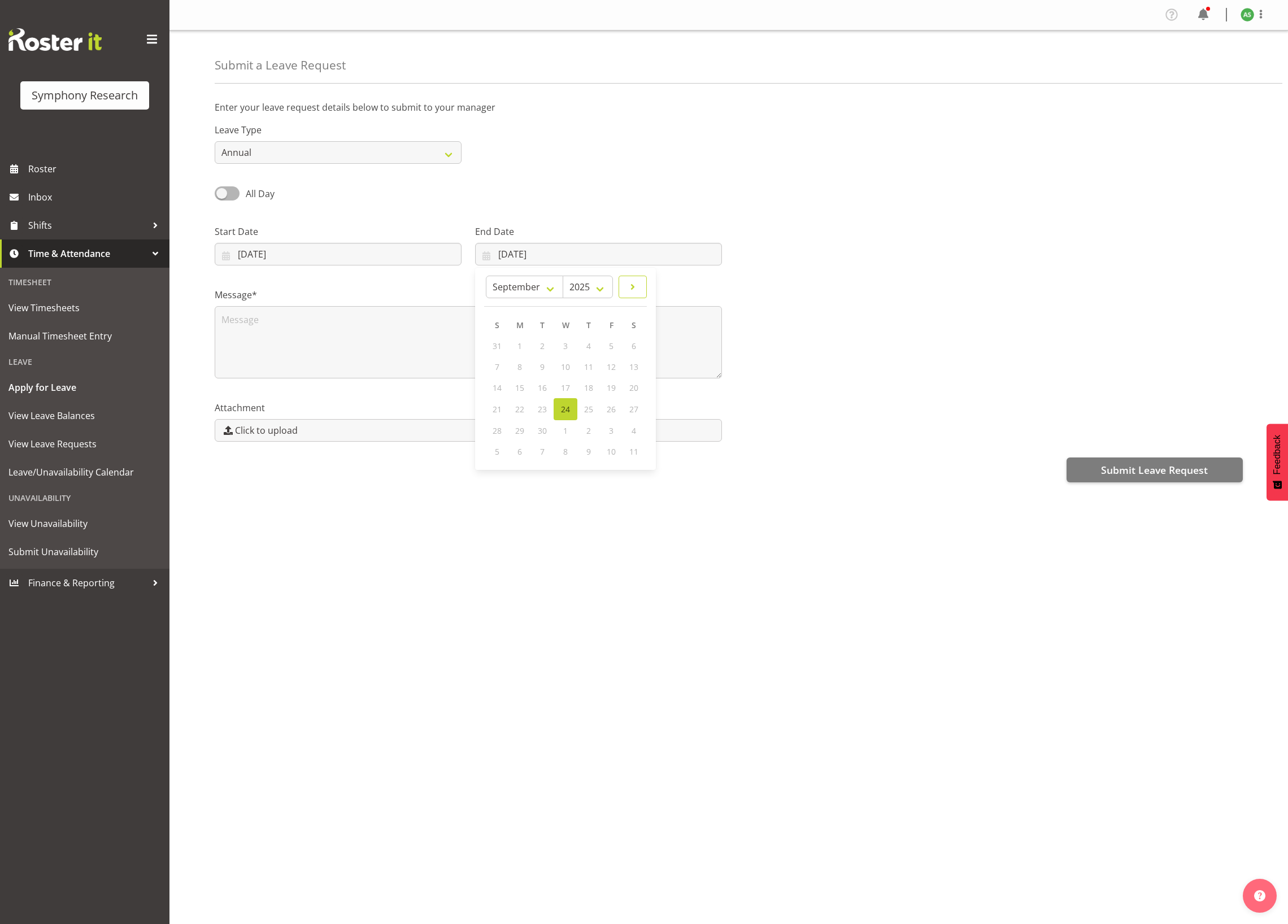
select select "9"
click at [629, 344] on link "4" at bounding box center [633, 346] width 22 height 21
type input "04/10/2025"
click at [629, 344] on div "Enter your leave request details below to submit to your manager Leave Type Ann…" at bounding box center [751, 318] width 1073 height 452
click at [456, 325] on textarea at bounding box center [468, 342] width 507 height 72
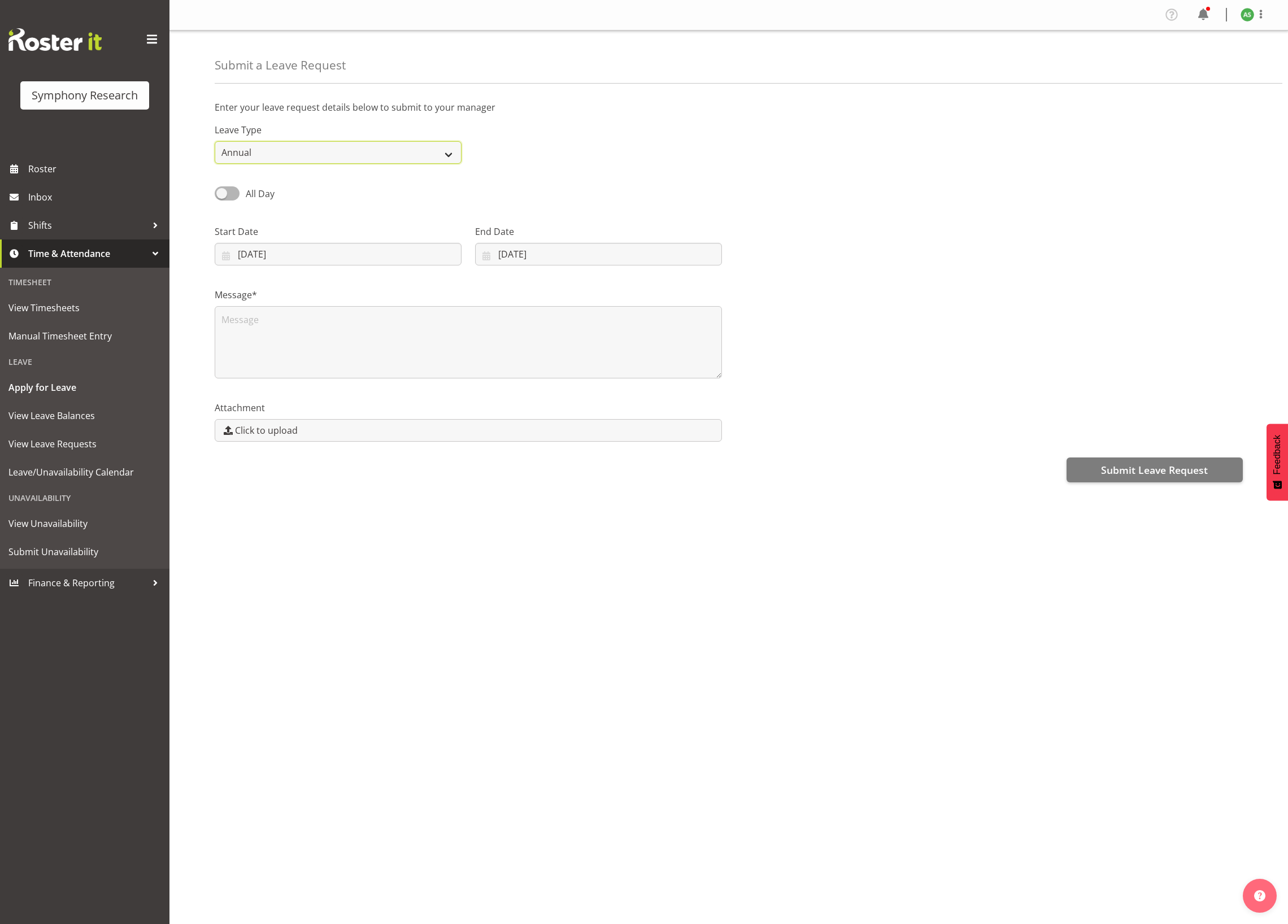
click at [415, 153] on select "Annual Sick Leave Without Pay Bereavement Domestic Violence Parental Jury Servi…" at bounding box center [338, 153] width 247 height 22
select select "Leave Without Pay"
click at [215, 142] on select "Annual Sick Leave Without Pay Bereavement Domestic Violence Parental Jury Servi…" at bounding box center [338, 153] width 247 height 22
click at [349, 320] on textarea at bounding box center [468, 342] width 507 height 72
type textarea "L"
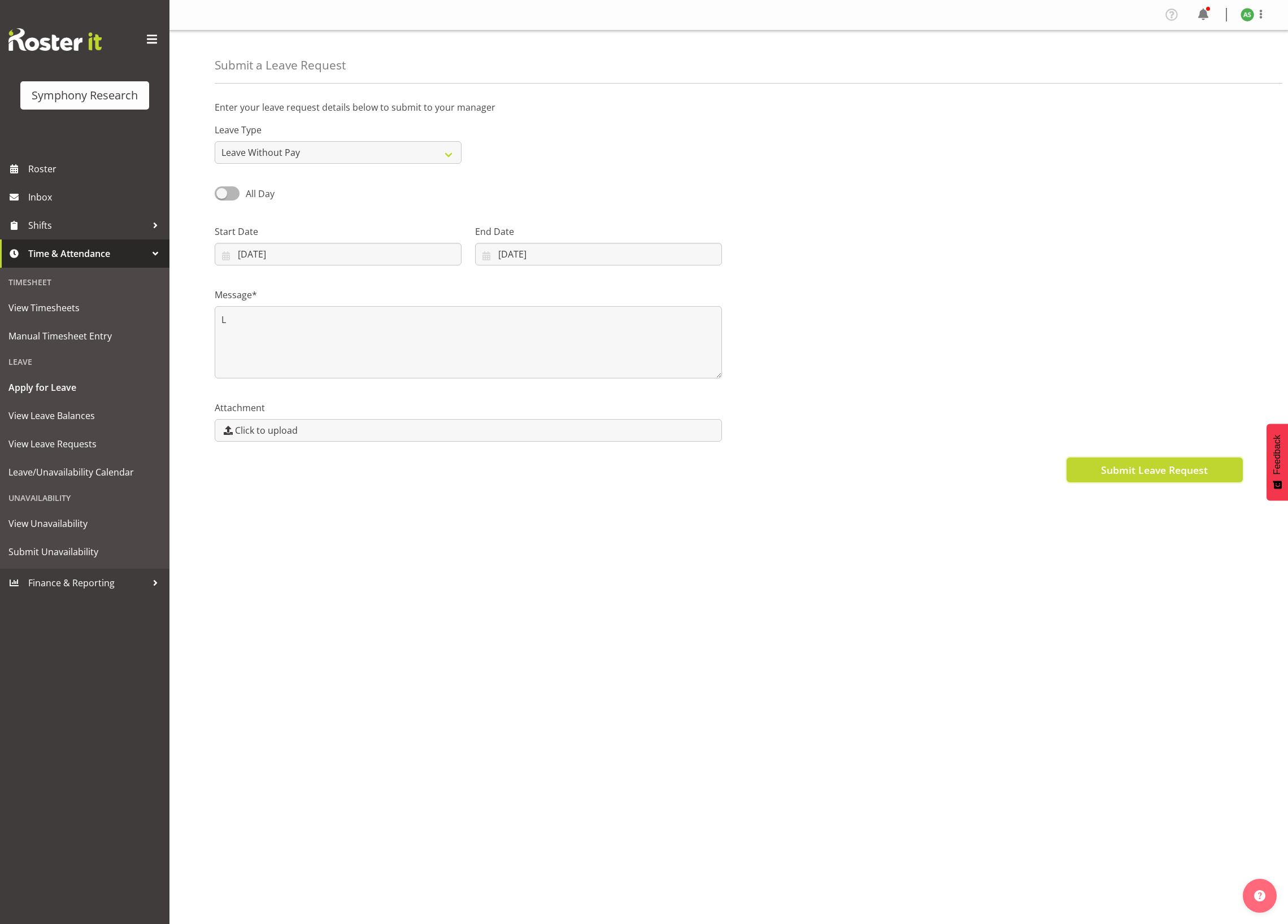
click at [1142, 473] on span "Submit Leave Request" at bounding box center [1154, 470] width 106 height 15
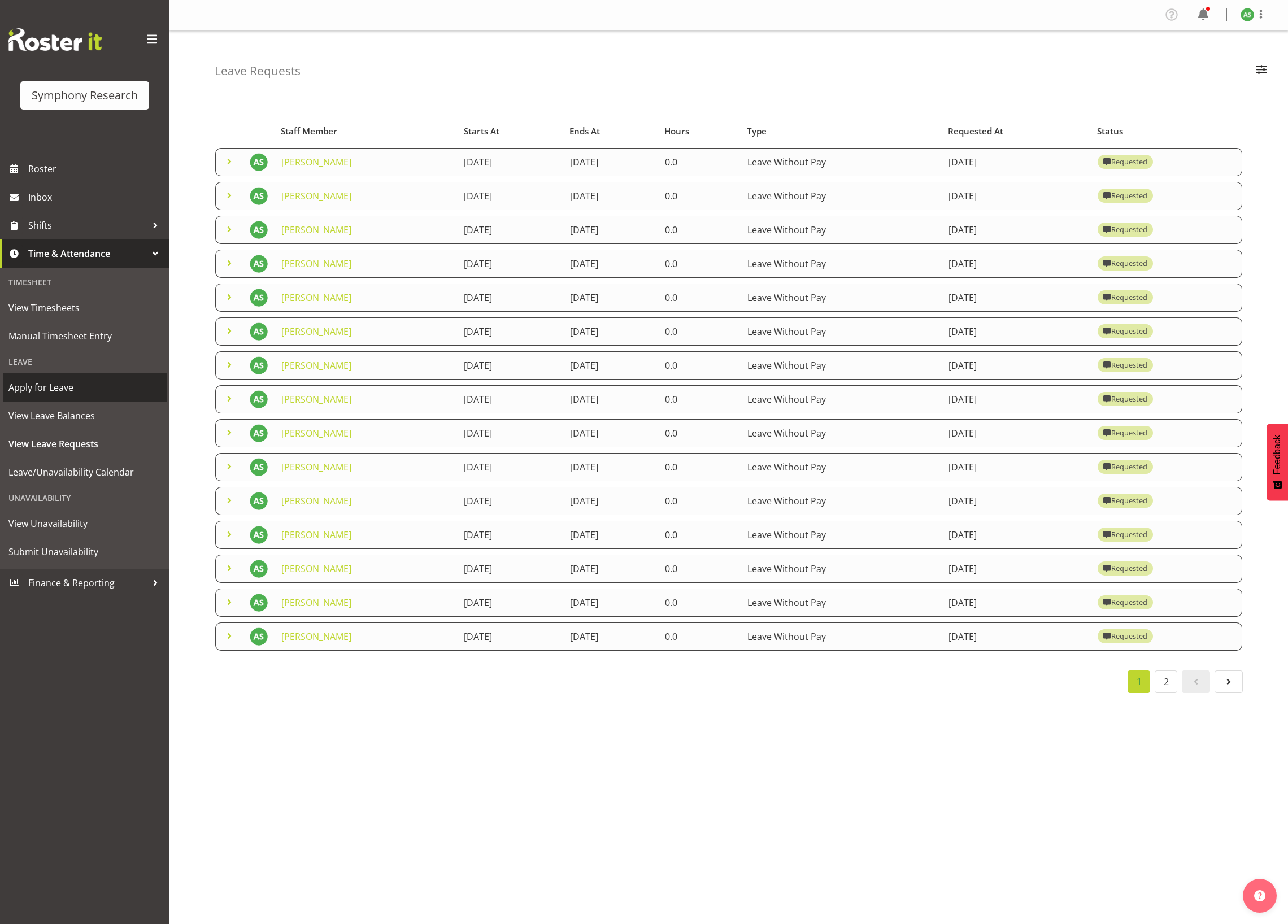
click at [35, 389] on span "Apply for Leave" at bounding box center [85, 387] width 153 height 17
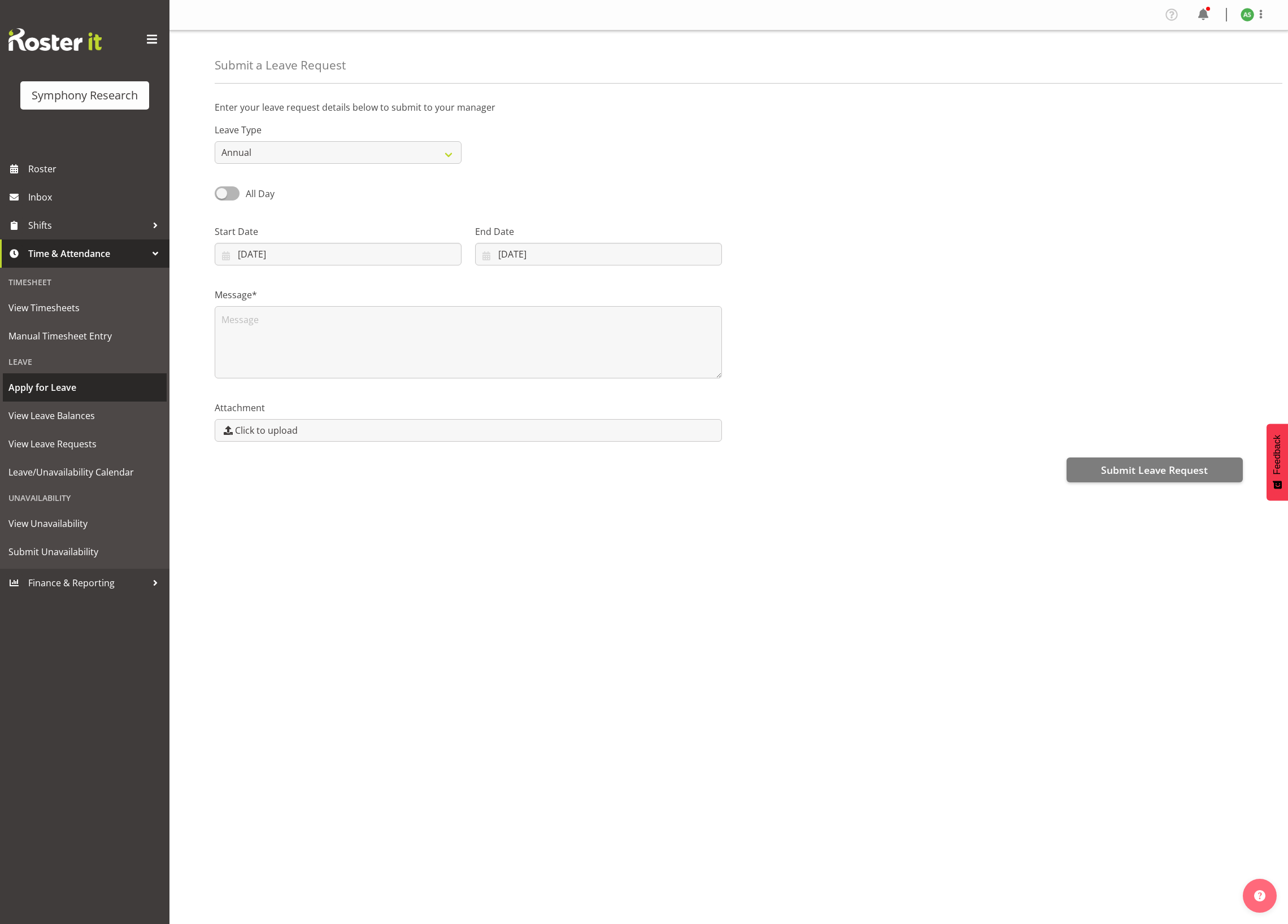
select select "8"
select select "2025"
click at [330, 254] on input "24/09/2025" at bounding box center [338, 254] width 247 height 22
click at [320, 435] on span "1" at bounding box center [317, 430] width 4 height 11
click at [400, 289] on span at bounding box center [398, 287] width 14 height 14
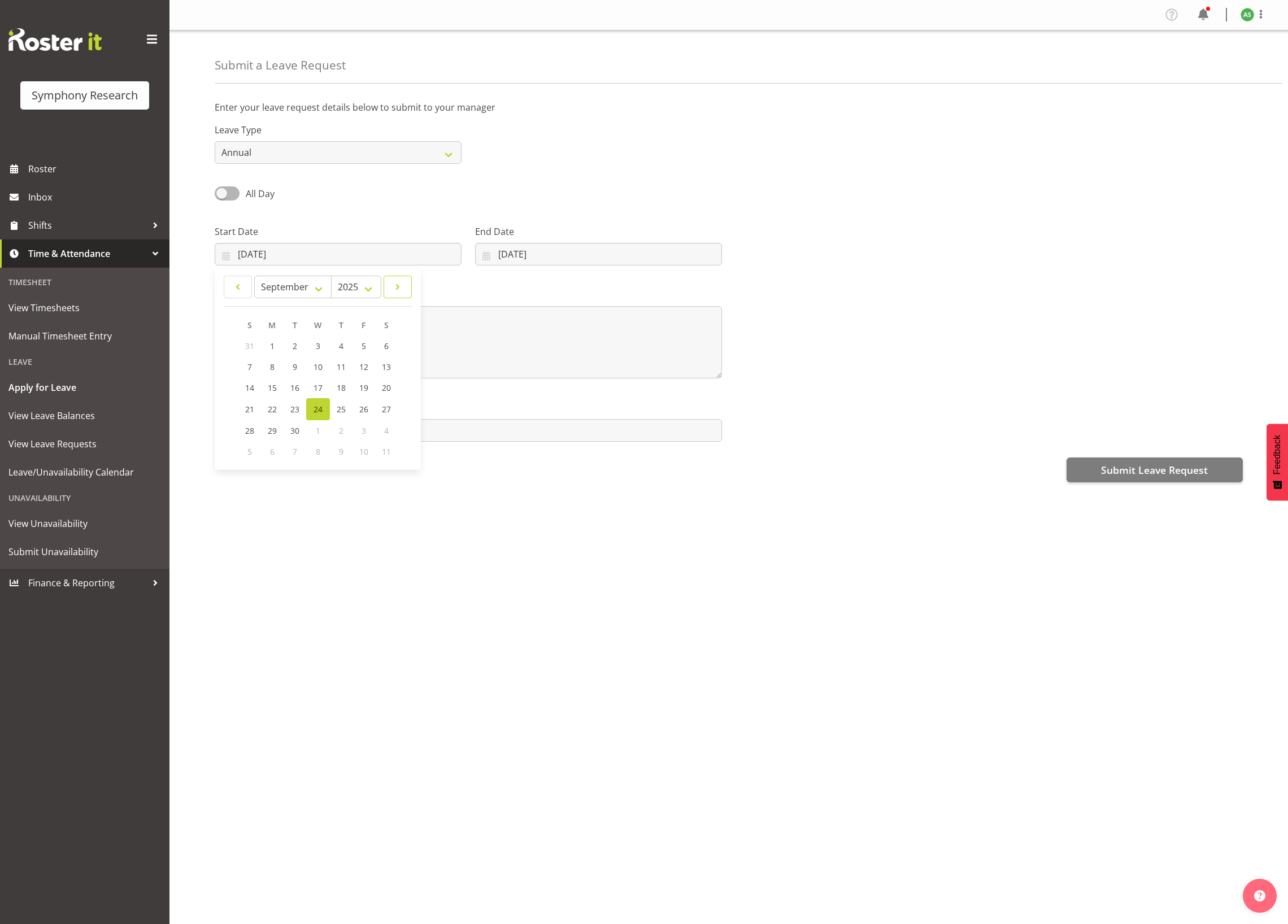
select select "9"
click at [320, 347] on span "1" at bounding box center [317, 346] width 4 height 11
type input "01/10/2025"
click at [505, 258] on input "24/09/2025" at bounding box center [598, 254] width 247 height 22
click at [632, 288] on span at bounding box center [632, 287] width 14 height 14
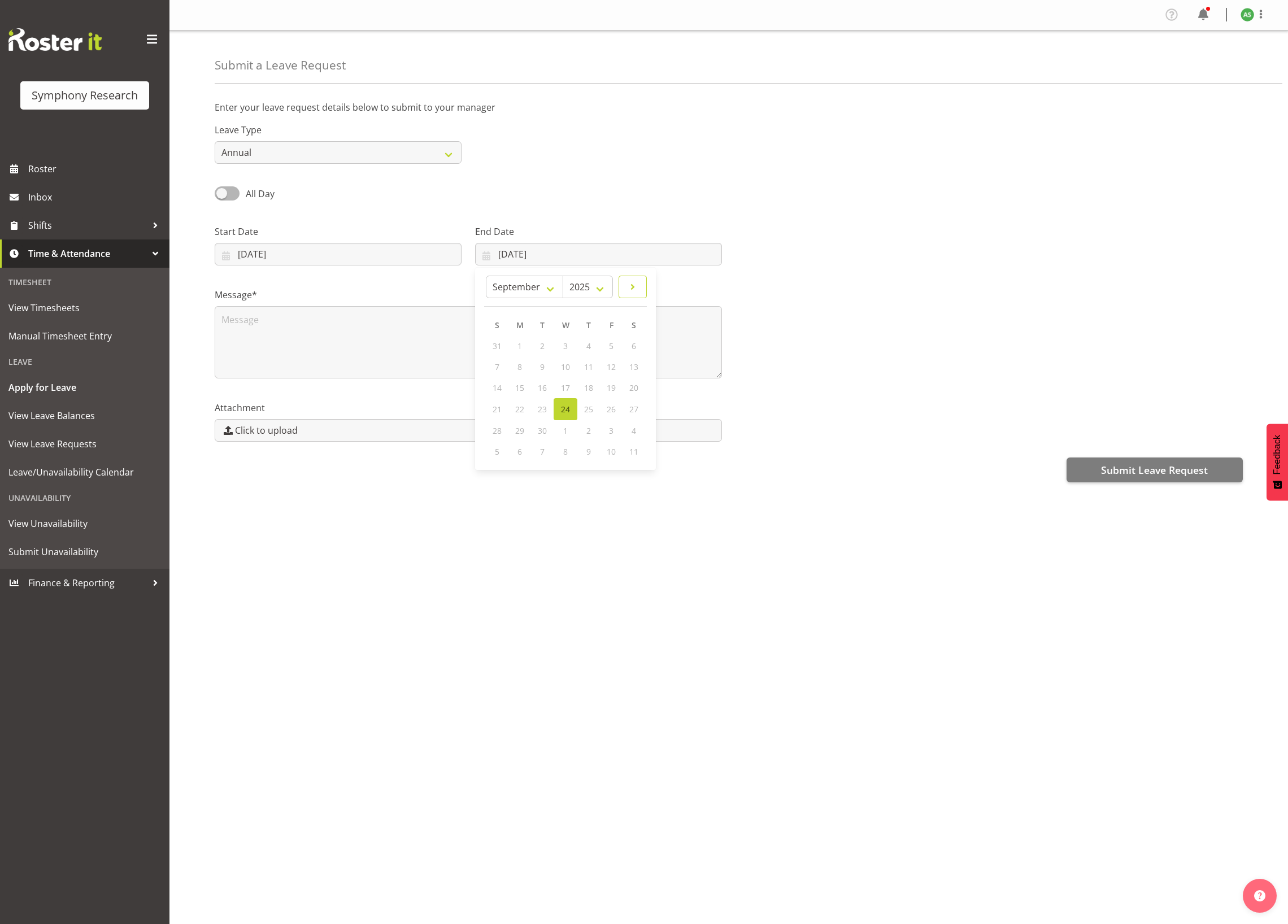
select select "9"
click at [571, 346] on link "1" at bounding box center [565, 346] width 22 height 21
type input "01/10/2025"
click at [341, 148] on select "Annual Sick Leave Without Pay Bereavement Domestic Violence Parental Jury Servi…" at bounding box center [338, 153] width 247 height 22
select select "Leave Without Pay"
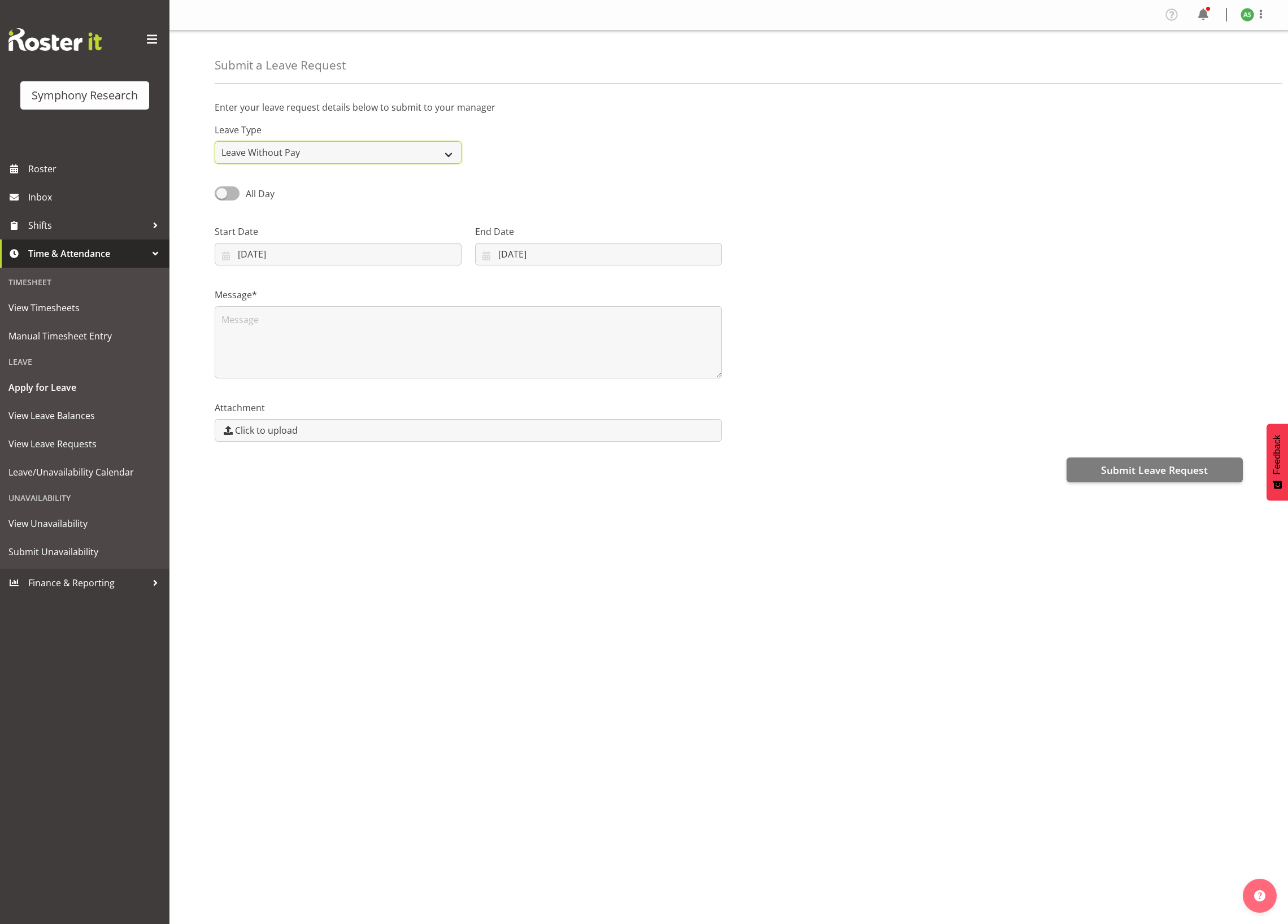
click at [215, 142] on select "Annual Sick Leave Without Pay Bereavement Domestic Violence Parental Jury Servi…" at bounding box center [338, 153] width 247 height 22
drag, startPoint x: 226, startPoint y: 197, endPoint x: 237, endPoint y: 194, distance: 11.4
click at [235, 194] on span at bounding box center [227, 193] width 25 height 14
click at [222, 194] on input "All Day" at bounding box center [219, 194] width 7 height 7
checkbox input "true"
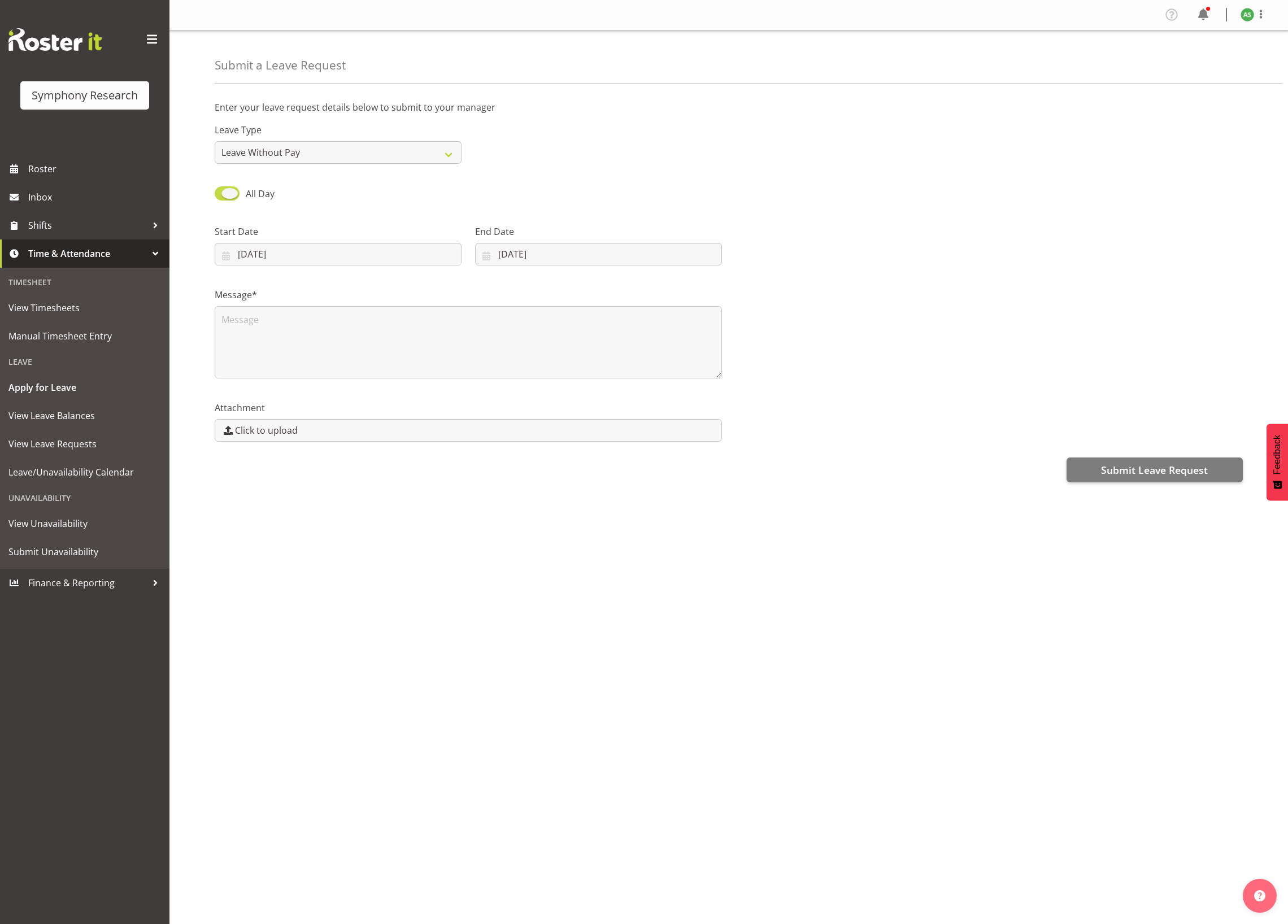
type input "24/09/2025"
click at [503, 257] on input "00:00" at bounding box center [598, 254] width 247 height 22
click at [545, 283] on select "00 01 02 03 04 05 06 07 08 09 10 11 12 13 14 15 16 17 18 19 20 21 22 23" at bounding box center [552, 283] width 26 height 22
select select "5"
click at [539, 273] on select "00 01 02 03 04 05 06 07 08 09 10 11 12 13 14 15 16 17 18 19 20 21 22 23" at bounding box center [552, 283] width 26 height 22
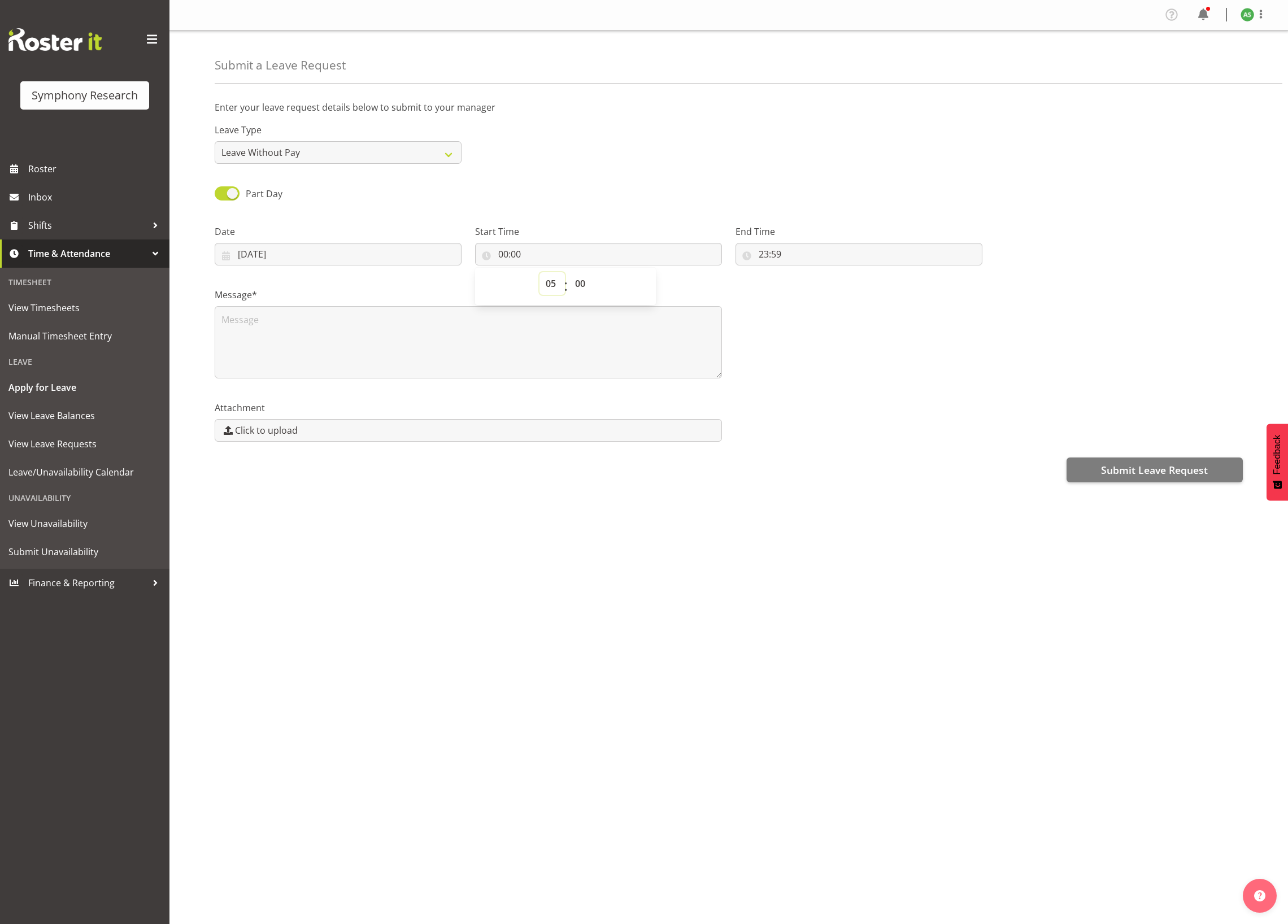
type input "05:00"
click at [553, 445] on div "Attachment Click to upload" at bounding box center [468, 417] width 521 height 64
click at [778, 257] on input "23:59" at bounding box center [858, 254] width 247 height 22
click at [843, 285] on select "00 01 02 03 04 05 06 07 08 09 10 11 12 13 14 15 16 17 18 19 20 21 22 23 24 25 2…" at bounding box center [842, 283] width 26 height 22
select select "0"
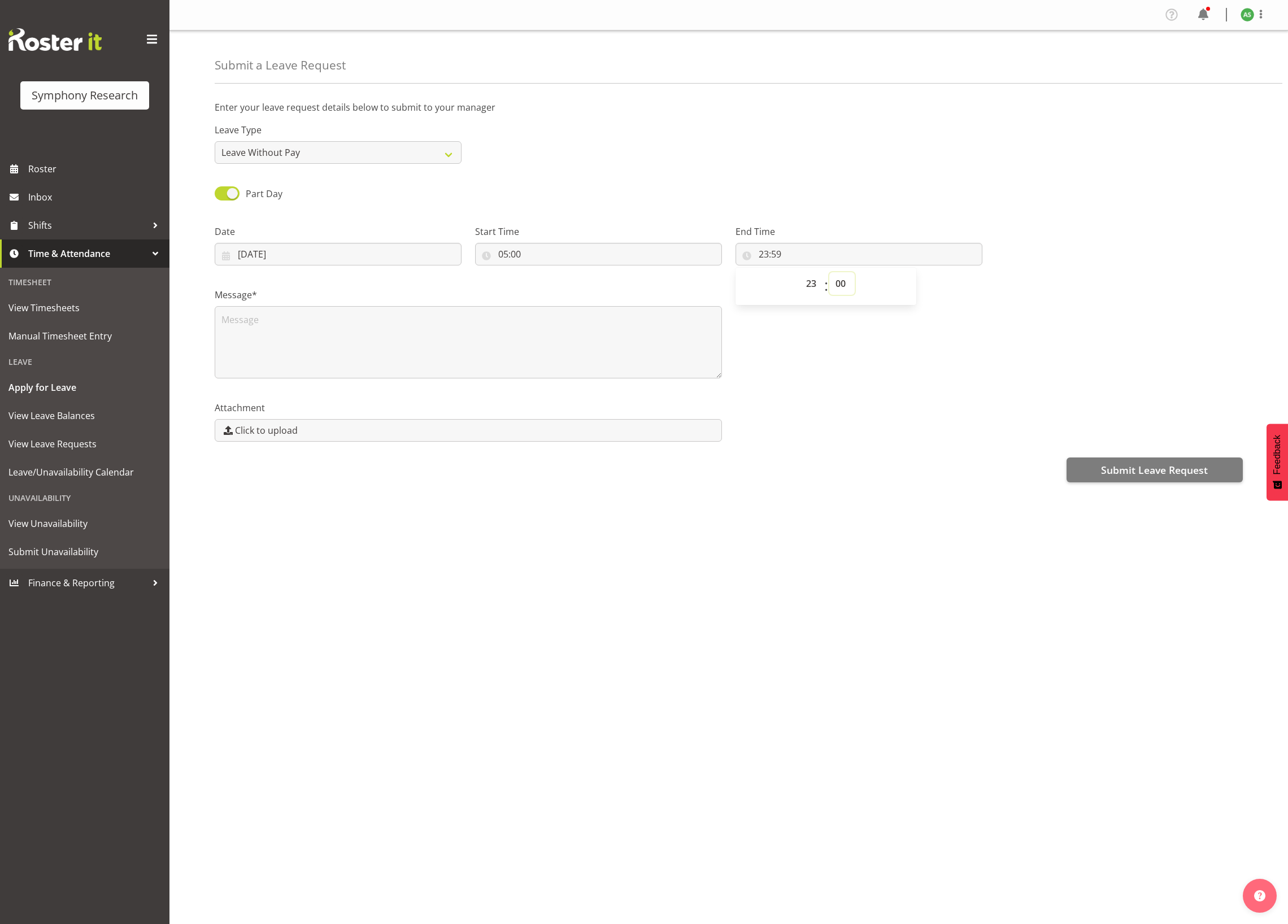
click at [829, 273] on select "00 01 02 03 04 05 06 07 08 09 10 11 12 13 14 15 16 17 18 19 20 21 22 23 24 25 2…" at bounding box center [842, 283] width 26 height 22
type input "23:00"
click at [508, 253] on input "05:00" at bounding box center [598, 254] width 247 height 22
click at [553, 285] on select "00 01 02 03 04 05 06 07 08 09 10 11 12 13 14 15 16 17 18 19 20 21 22 23" at bounding box center [552, 283] width 26 height 22
select select "17"
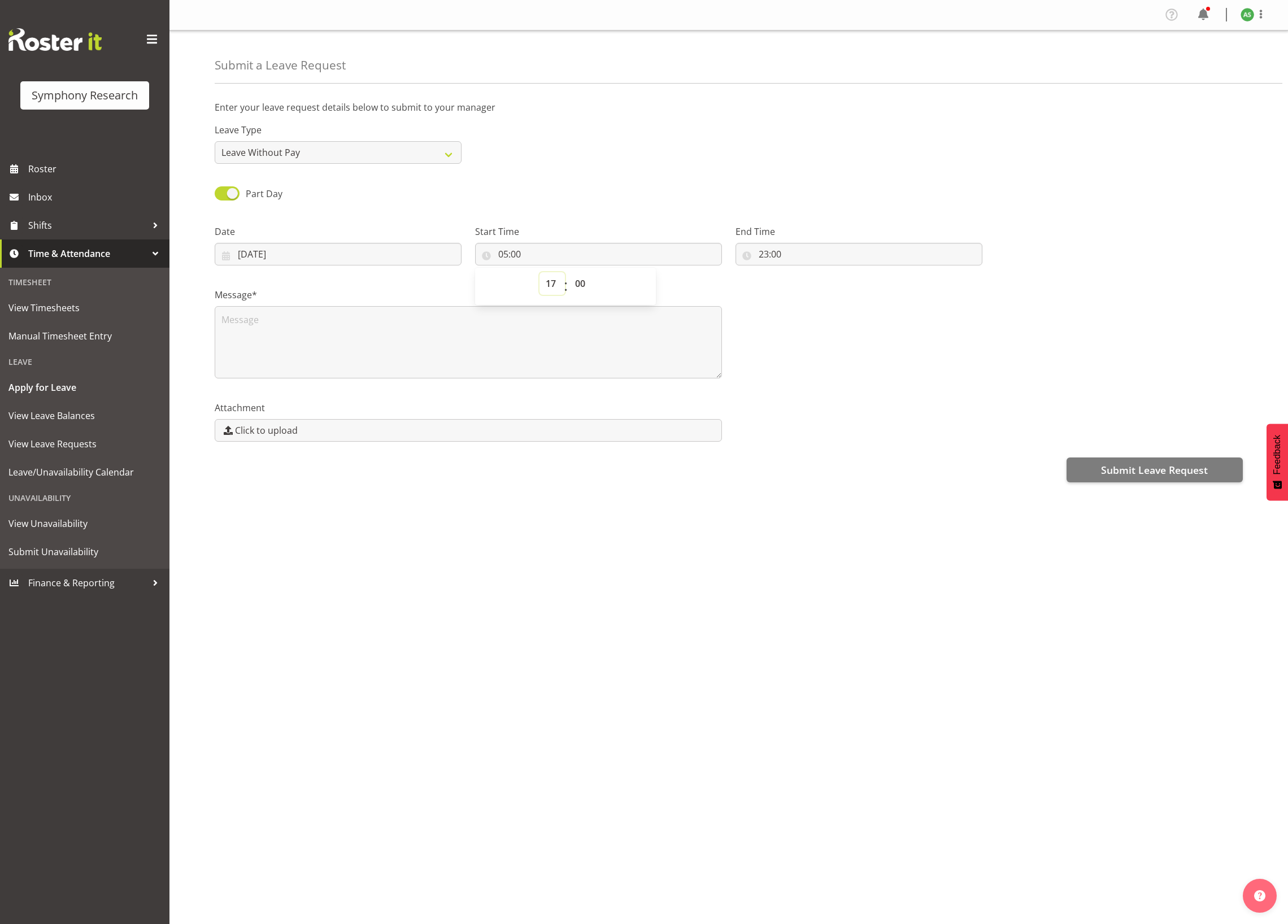
click at [539, 273] on select "00 01 02 03 04 05 06 07 08 09 10 11 12 13 14 15 16 17 18 19 20 21 22 23" at bounding box center [552, 283] width 26 height 22
type input "17:00"
click at [308, 326] on textarea at bounding box center [468, 342] width 507 height 72
type textarea "L"
click at [438, 250] on input "24/09/2025" at bounding box center [338, 254] width 247 height 22
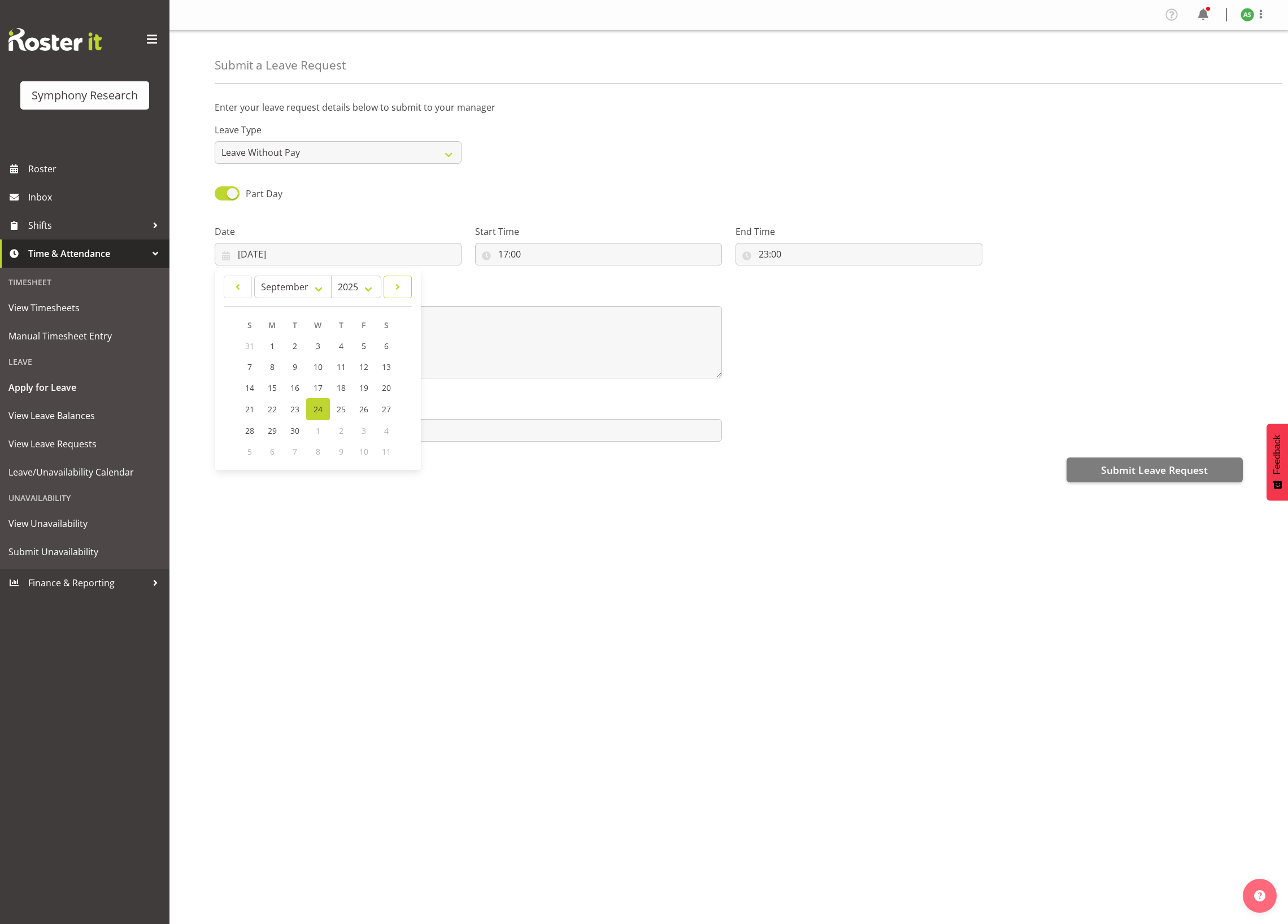
click at [401, 291] on span at bounding box center [398, 287] width 14 height 14
select select "9"
click at [315, 341] on link "1" at bounding box center [318, 346] width 22 height 21
type input "01/10/2025"
click at [936, 369] on div "Message* L" at bounding box center [728, 328] width 1041 height 113
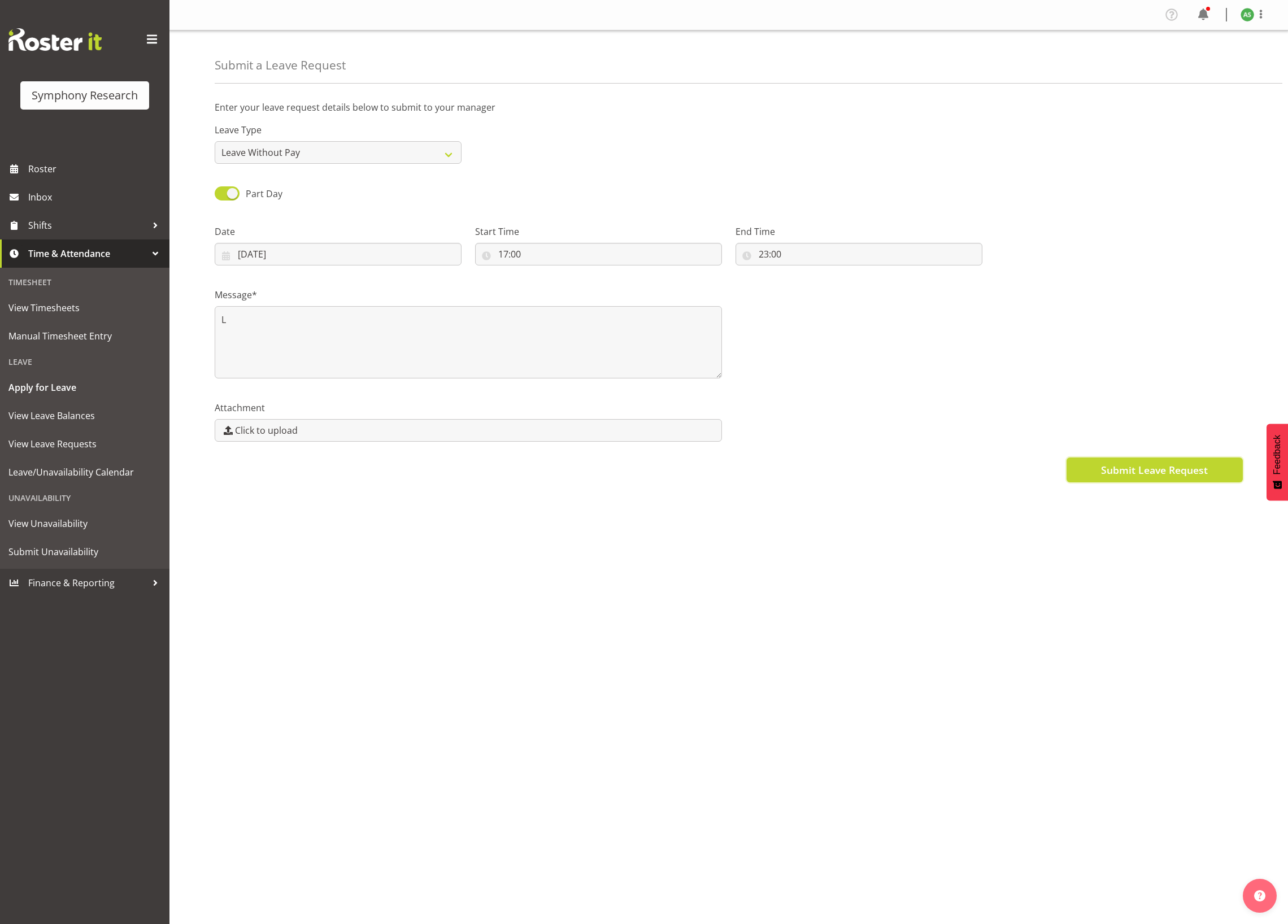
drag, startPoint x: 1130, startPoint y: 469, endPoint x: 1127, endPoint y: 464, distance: 5.8
click at [1127, 464] on span "Submit Leave Request" at bounding box center [1154, 470] width 106 height 15
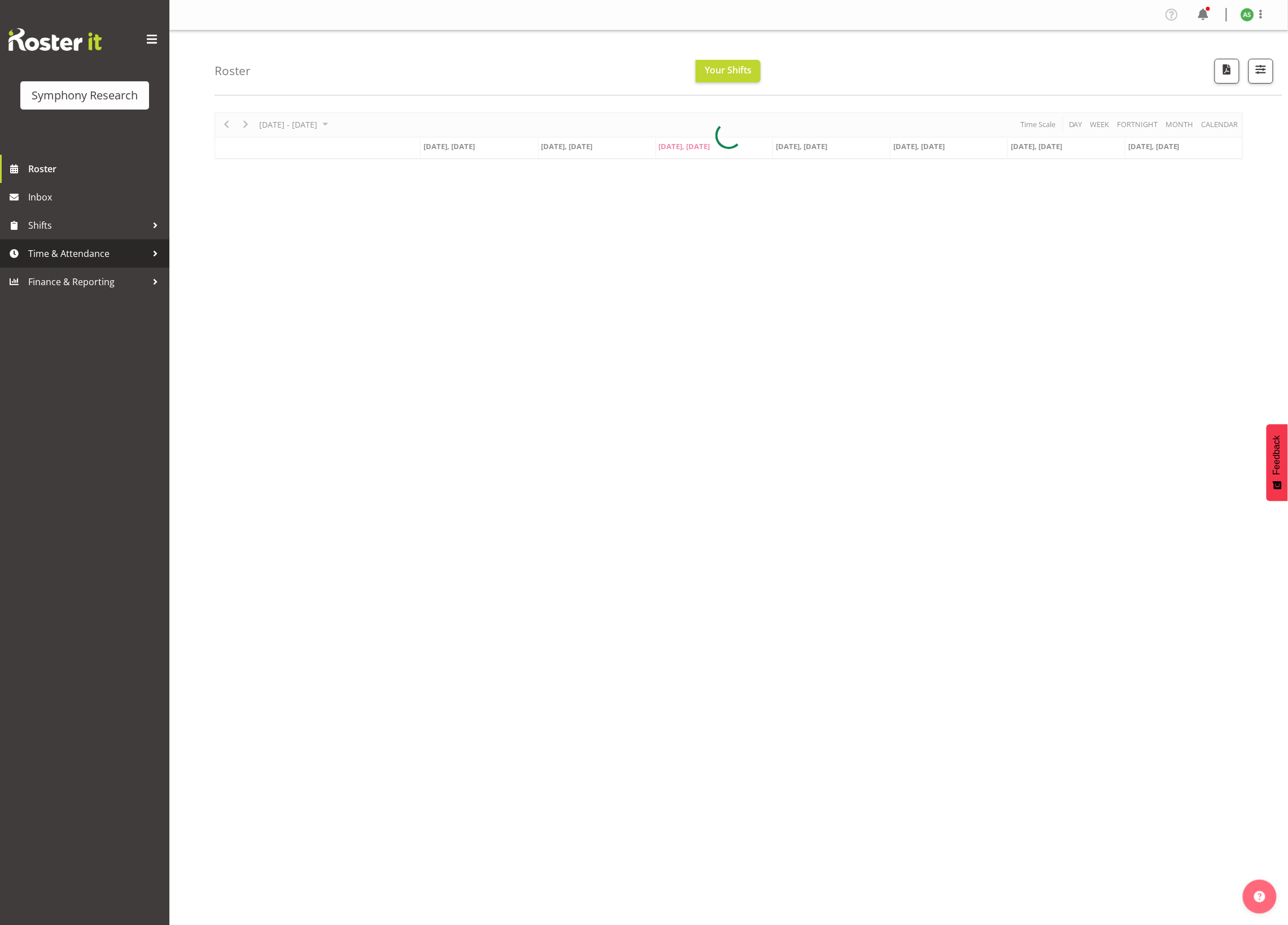
click at [65, 251] on span "Time & Attendance" at bounding box center [87, 253] width 119 height 17
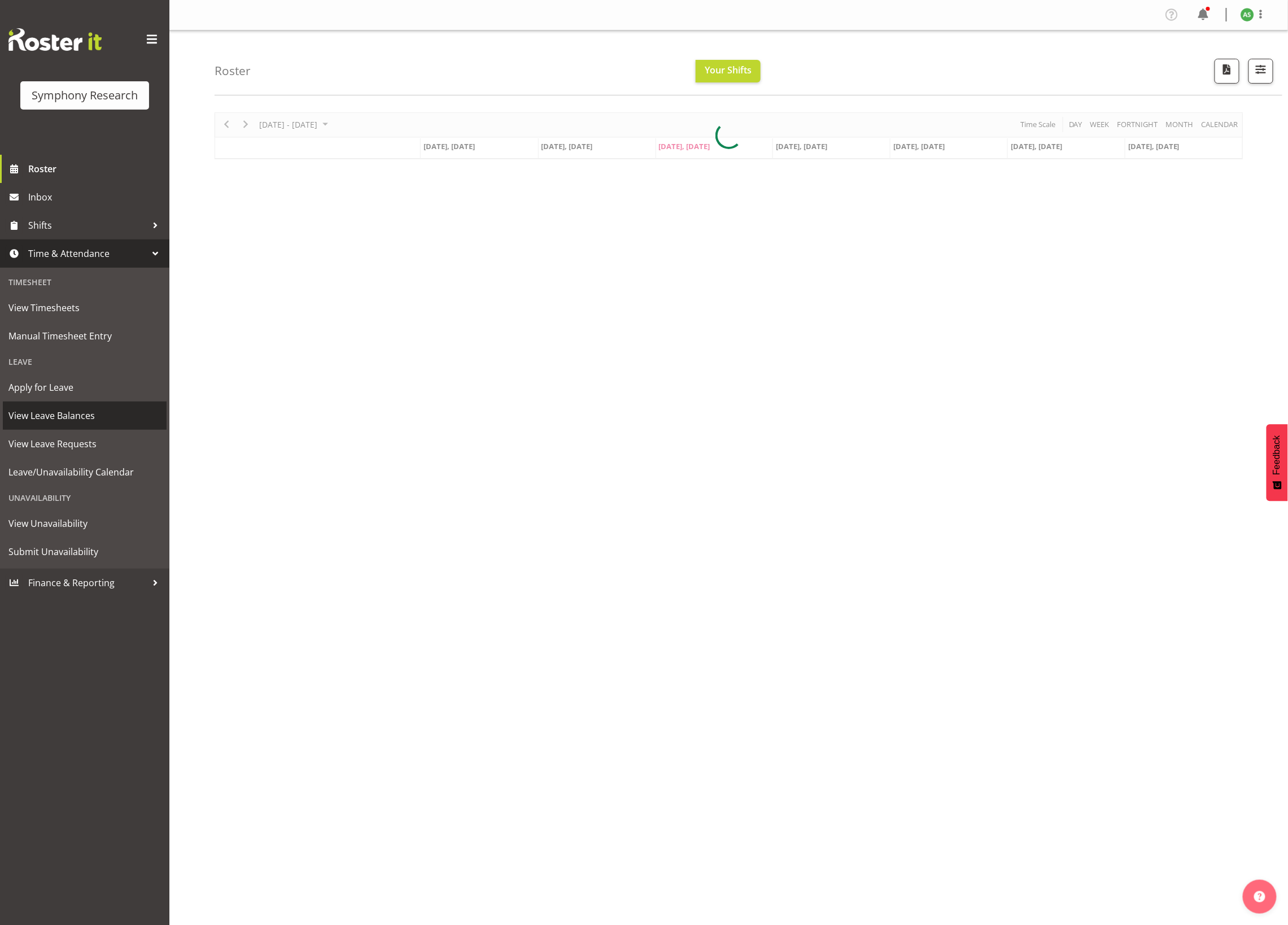
click at [72, 412] on span "View Leave Balances" at bounding box center [85, 415] width 152 height 17
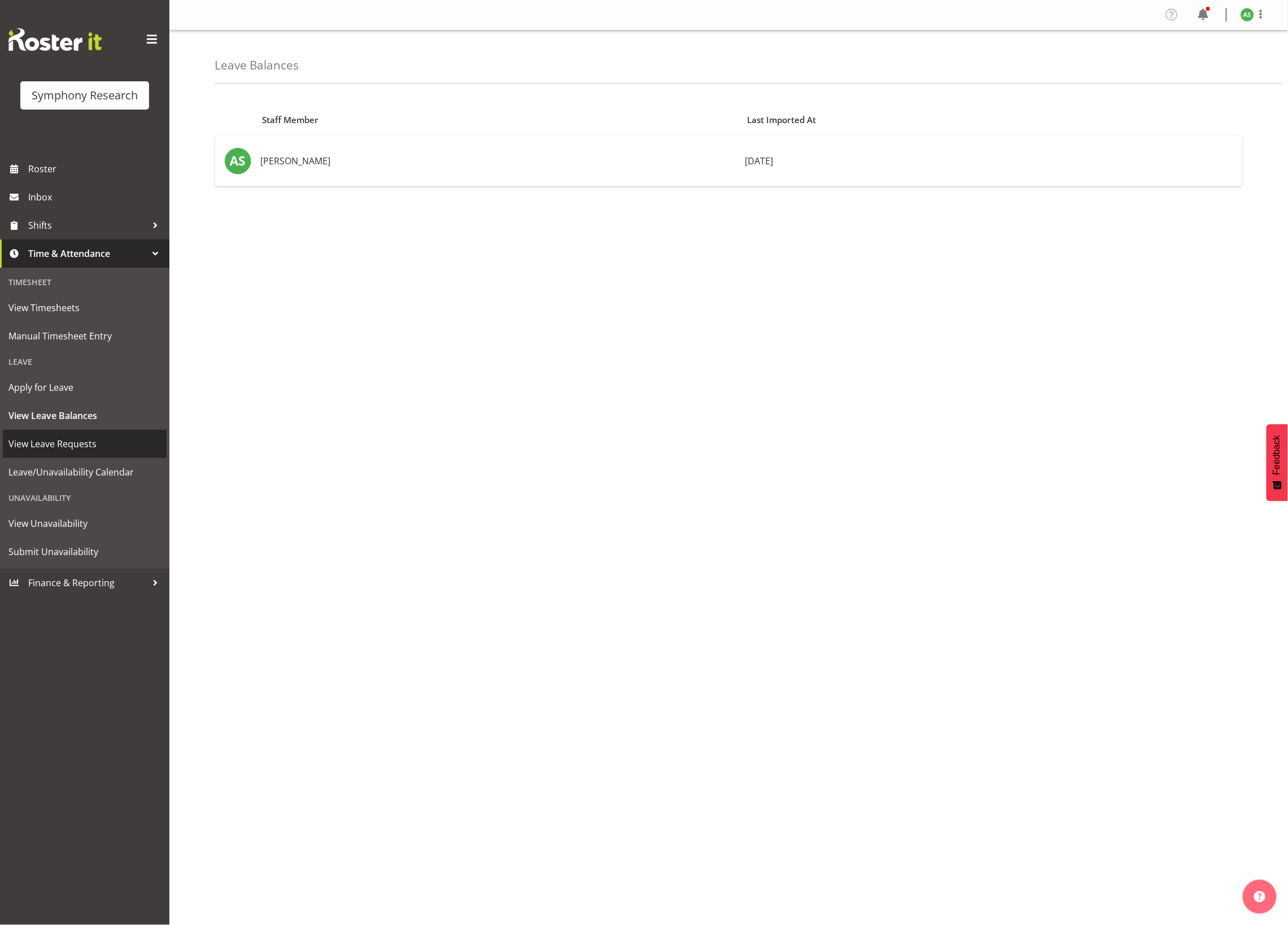
click at [78, 436] on span "View Leave Requests" at bounding box center [85, 444] width 152 height 17
